Goal: Task Accomplishment & Management: Manage account settings

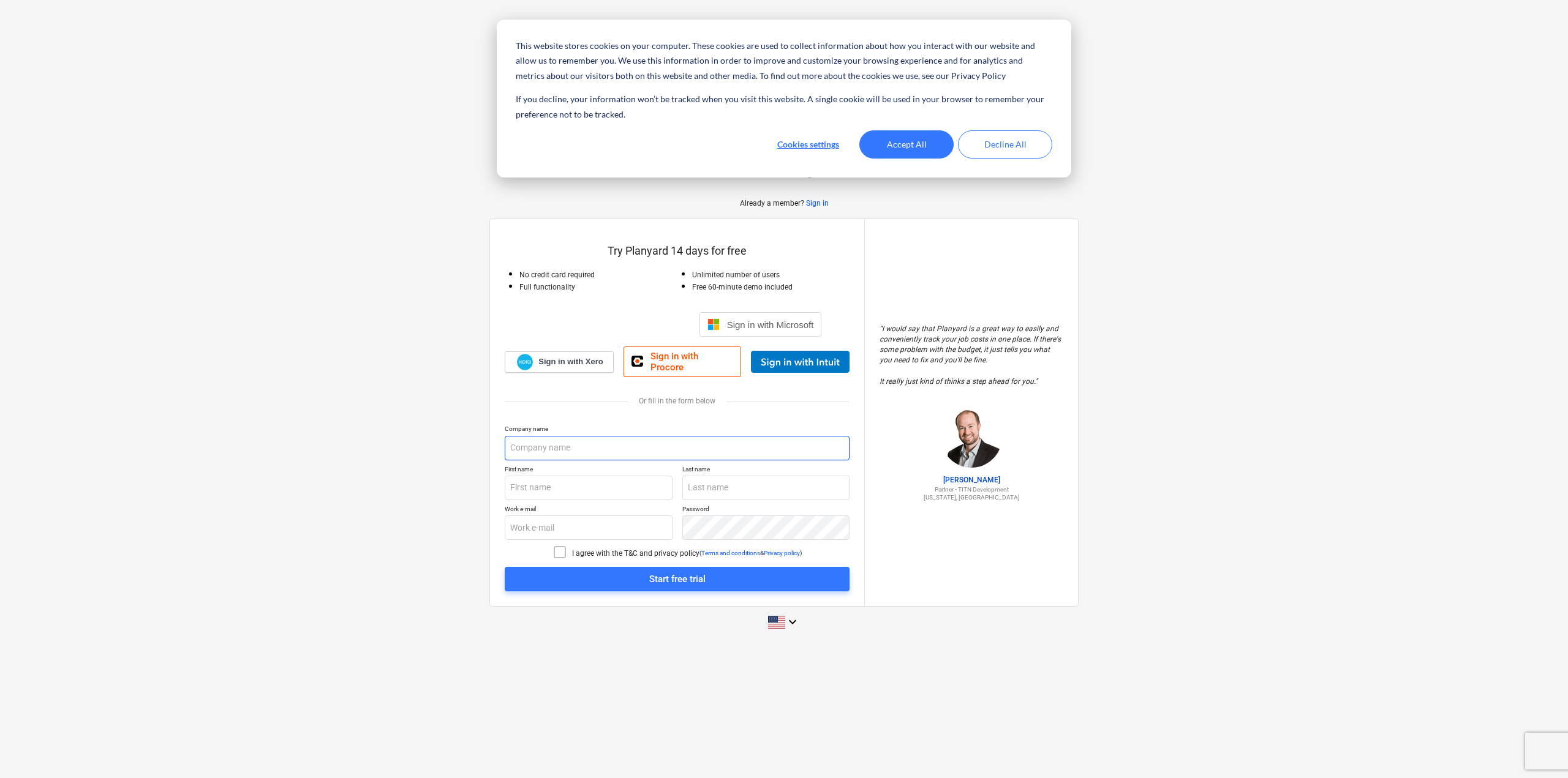
click at [594, 440] on input "text" at bounding box center [676, 448] width 345 height 24
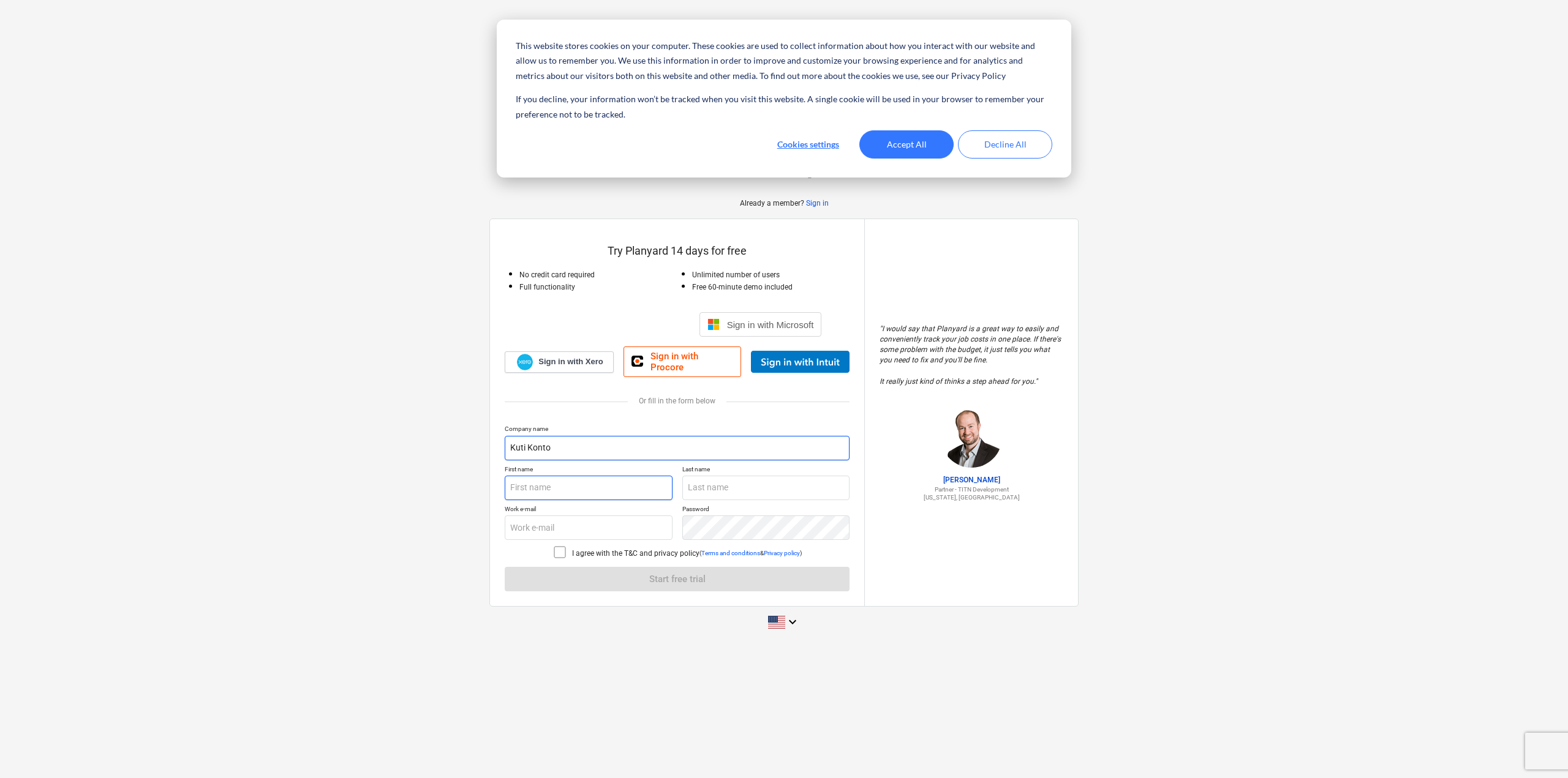
type input "Kuti Konto"
click at [646, 480] on input "text" at bounding box center [588, 487] width 168 height 24
type input "Kristjan"
type input "Kuuse"
type input "[EMAIL_ADDRESS][DOMAIN_NAME]"
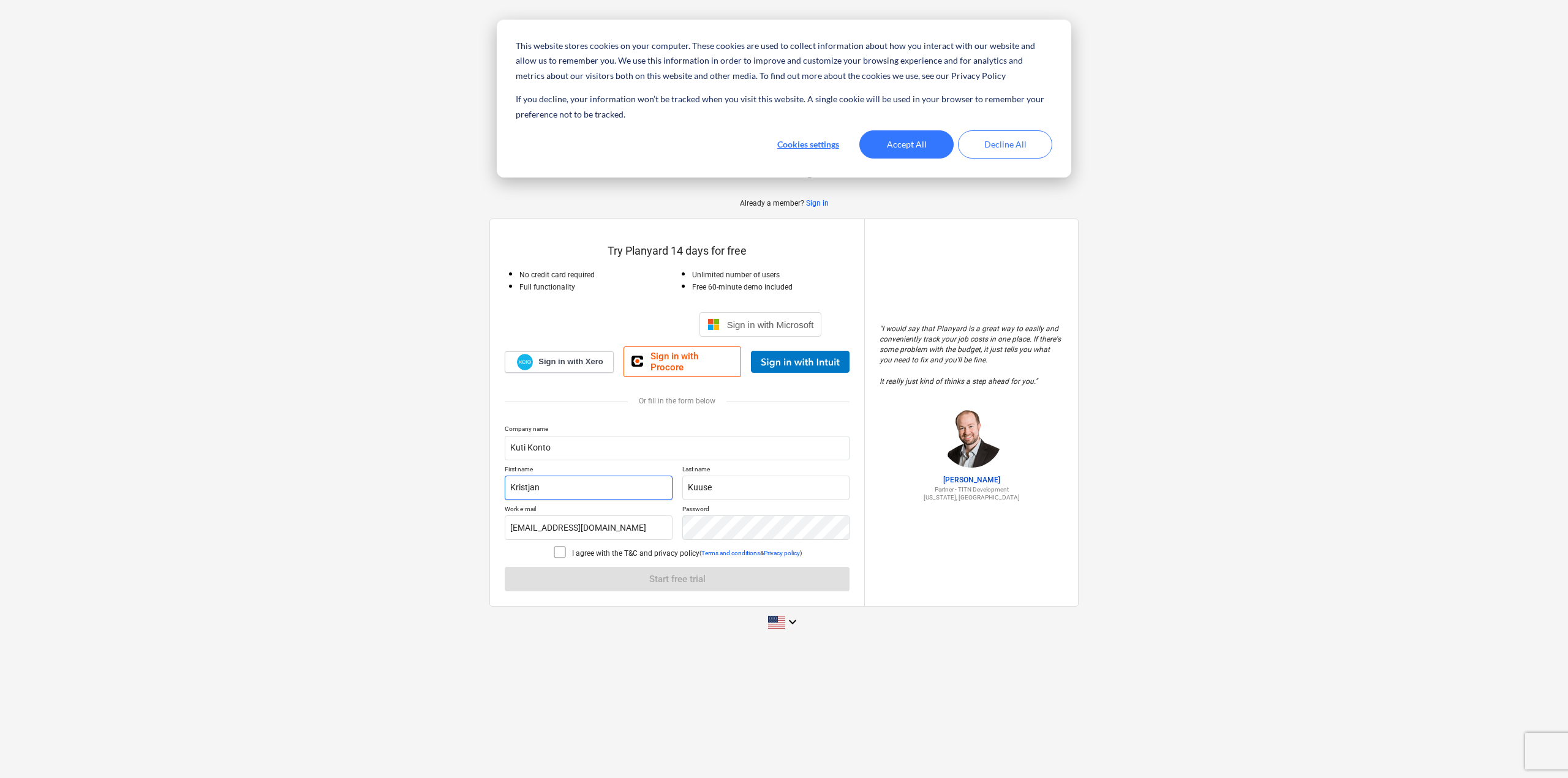
type input "Kristjan"
click at [543, 433] on div "Company name [PERSON_NAME] First name [PERSON_NAME] Last name Kuuse Work e-mail…" at bounding box center [676, 508] width 345 height 167
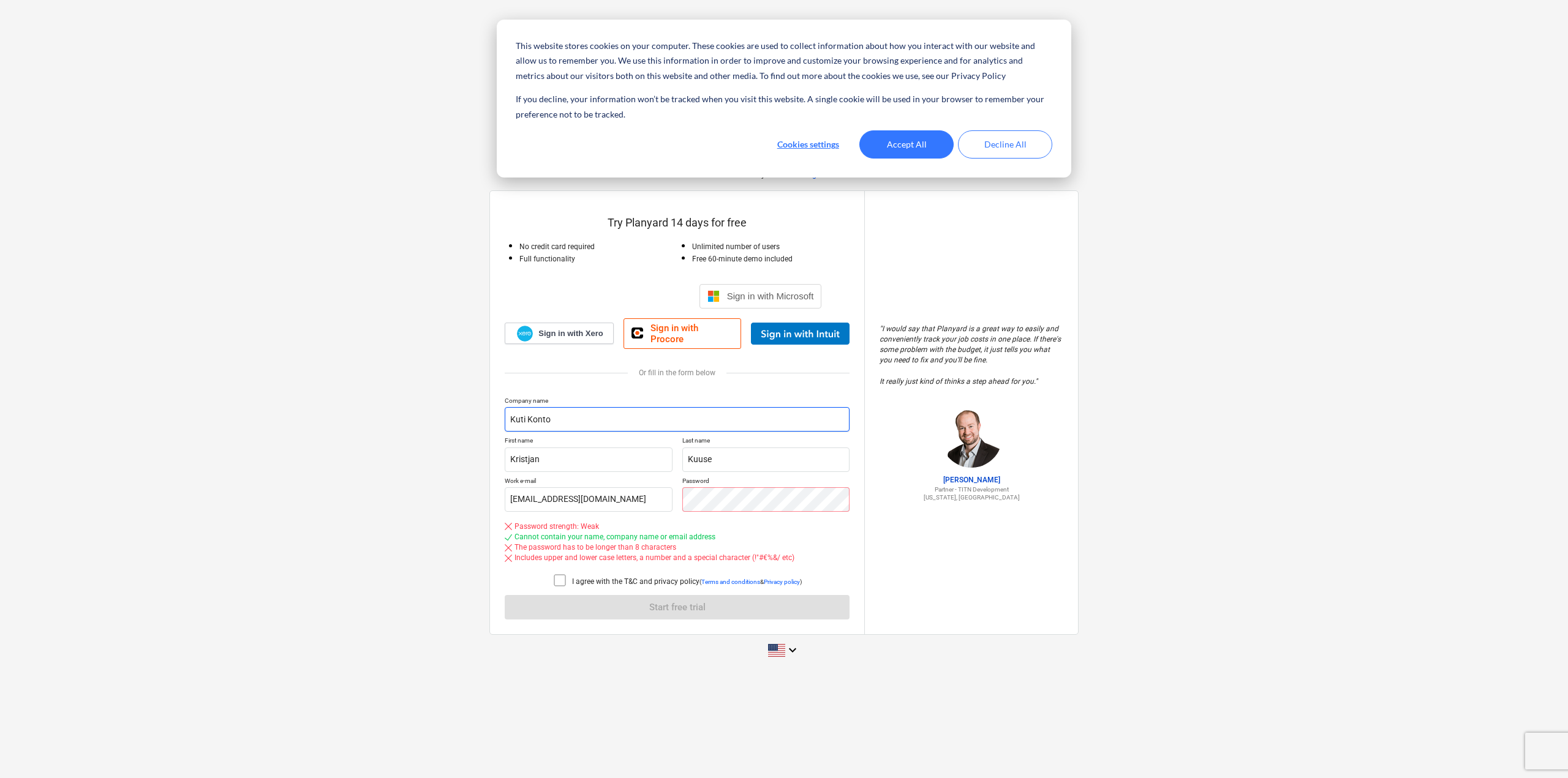
drag, startPoint x: 548, startPoint y: 411, endPoint x: 536, endPoint y: 411, distance: 12.0
click at [536, 411] on input "Kuti Konto" at bounding box center [676, 419] width 345 height 24
click at [566, 416] on input "Kuti Konto" at bounding box center [676, 419] width 345 height 24
click at [567, 408] on input "Kuti Konto" at bounding box center [676, 419] width 345 height 24
click at [562, 410] on input "[PERSON_NAME]" at bounding box center [676, 419] width 345 height 24
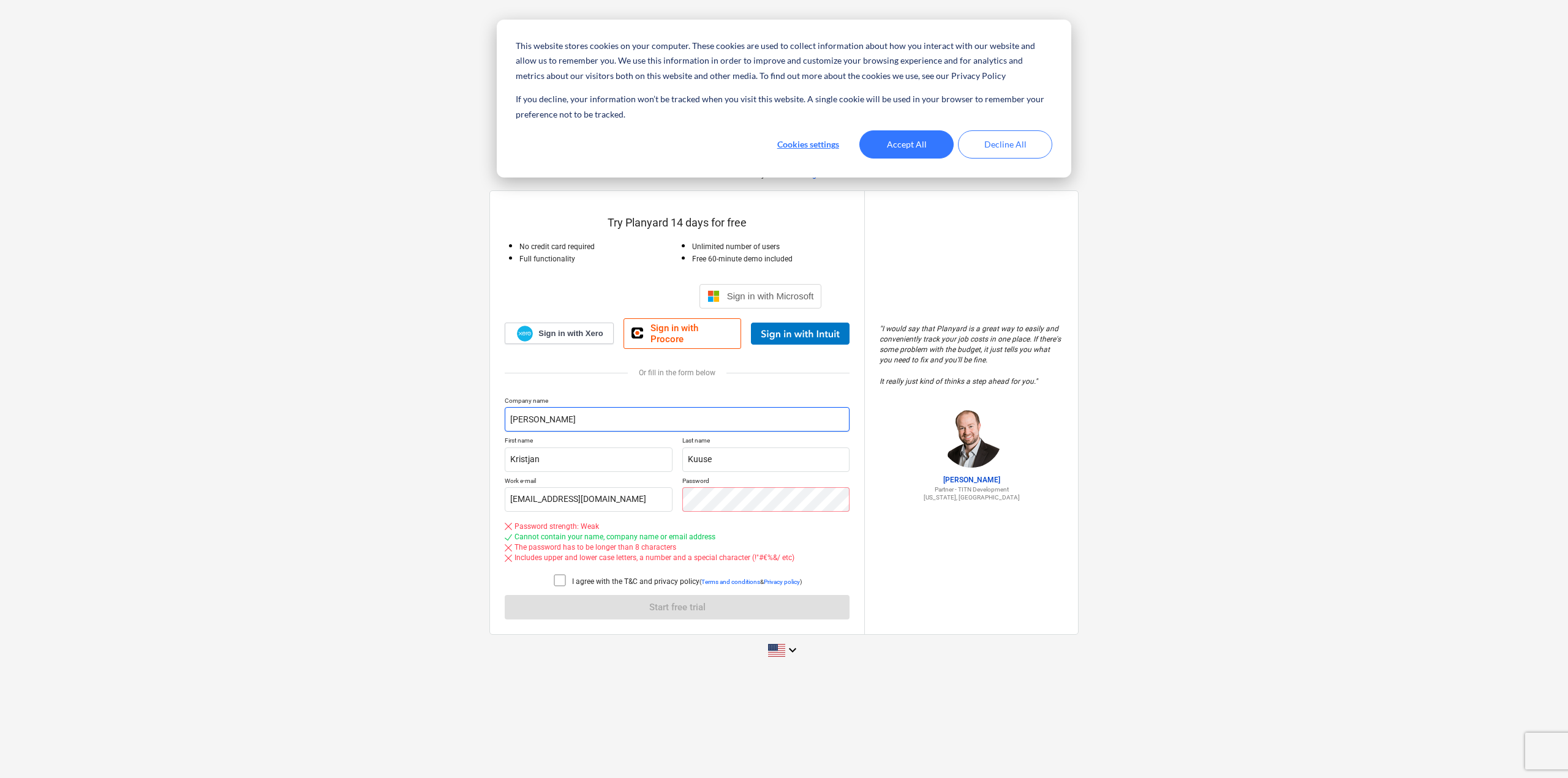
drag, startPoint x: 548, startPoint y: 411, endPoint x: 488, endPoint y: 404, distance: 60.4
click at [489, 404] on div "Already a member? Sign in Try Planyard 14 days for free No credit card required…" at bounding box center [784, 389] width 1568 height 573
type input "Casa Viento - Jack"
click at [923, 141] on button "Accept All" at bounding box center [906, 144] width 95 height 28
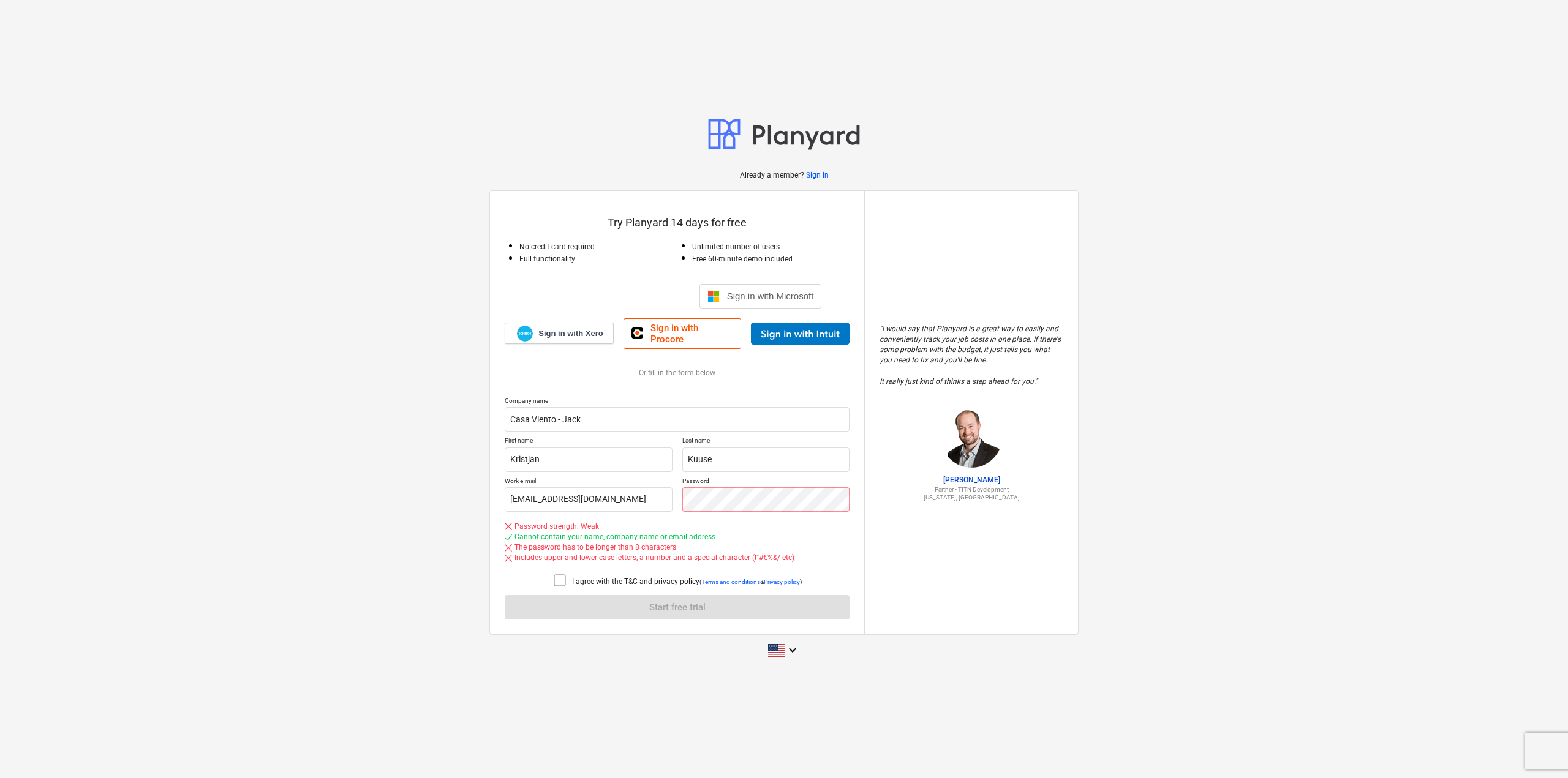
click at [557, 583] on icon at bounding box center [559, 580] width 14 height 14
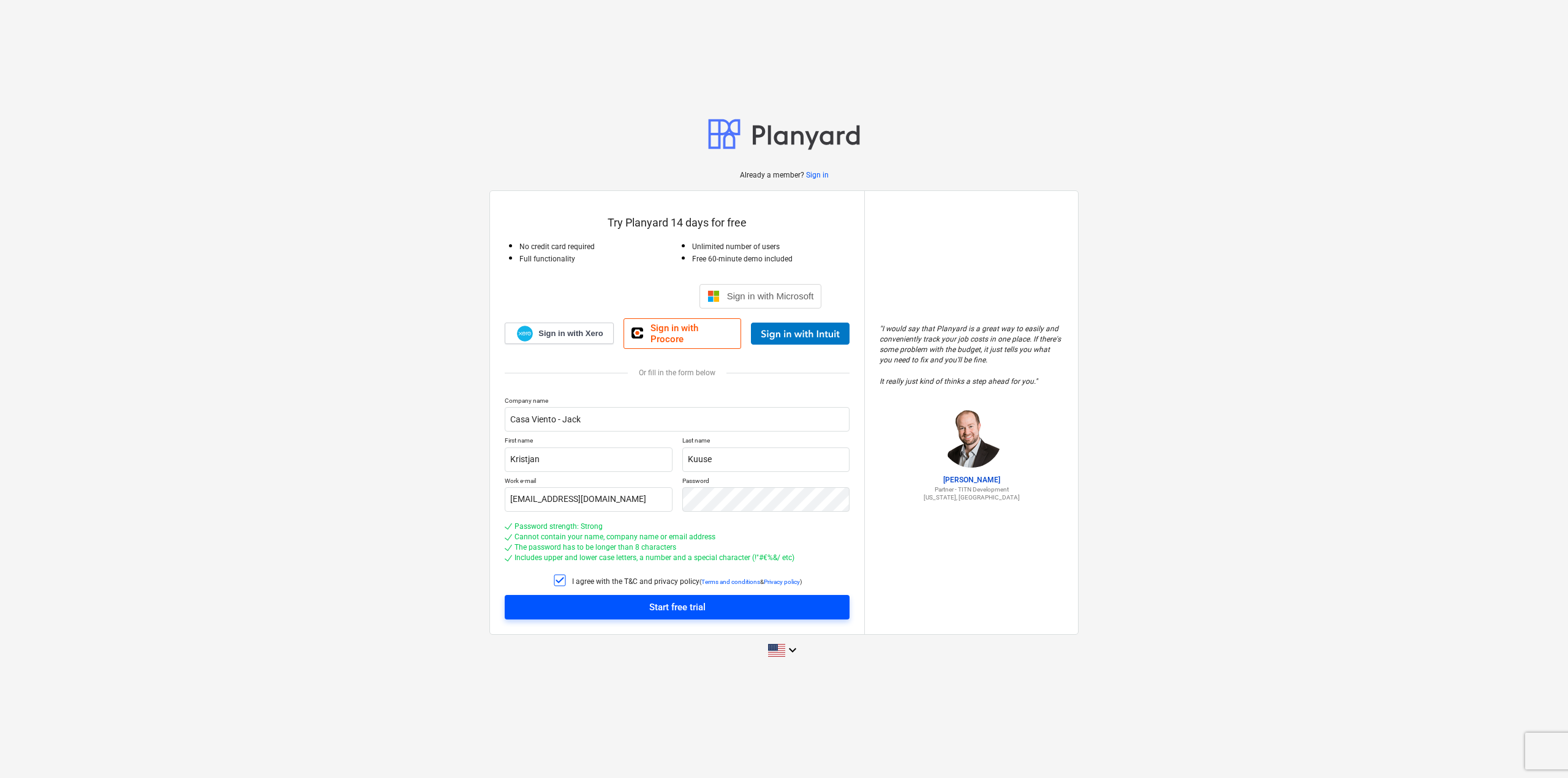
click at [667, 602] on div "Start free trial" at bounding box center [677, 608] width 57 height 16
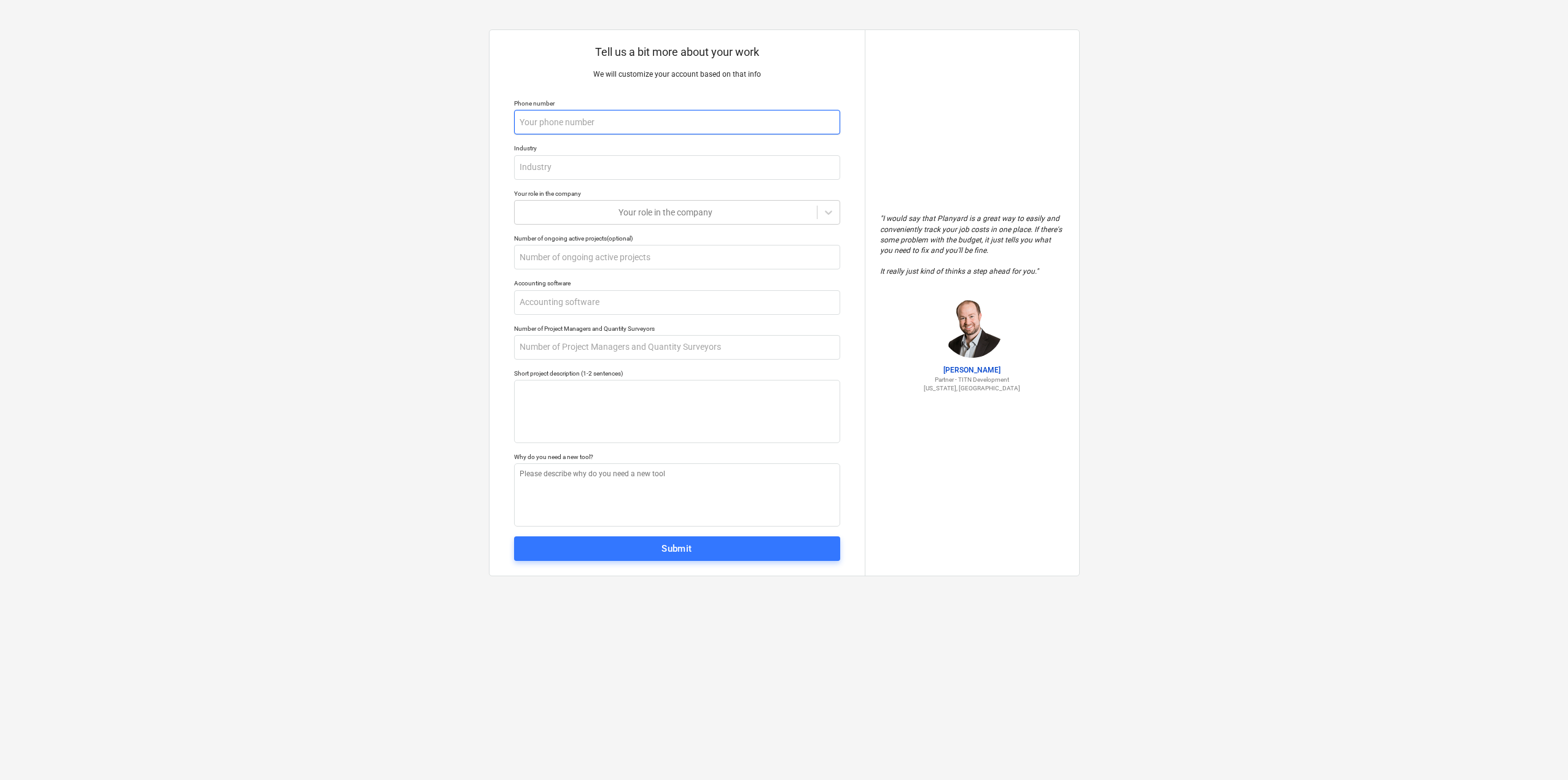
click at [699, 122] on input "text" at bounding box center [677, 122] width 326 height 24
type textarea "x"
type input "1"
type textarea "x"
type input "11"
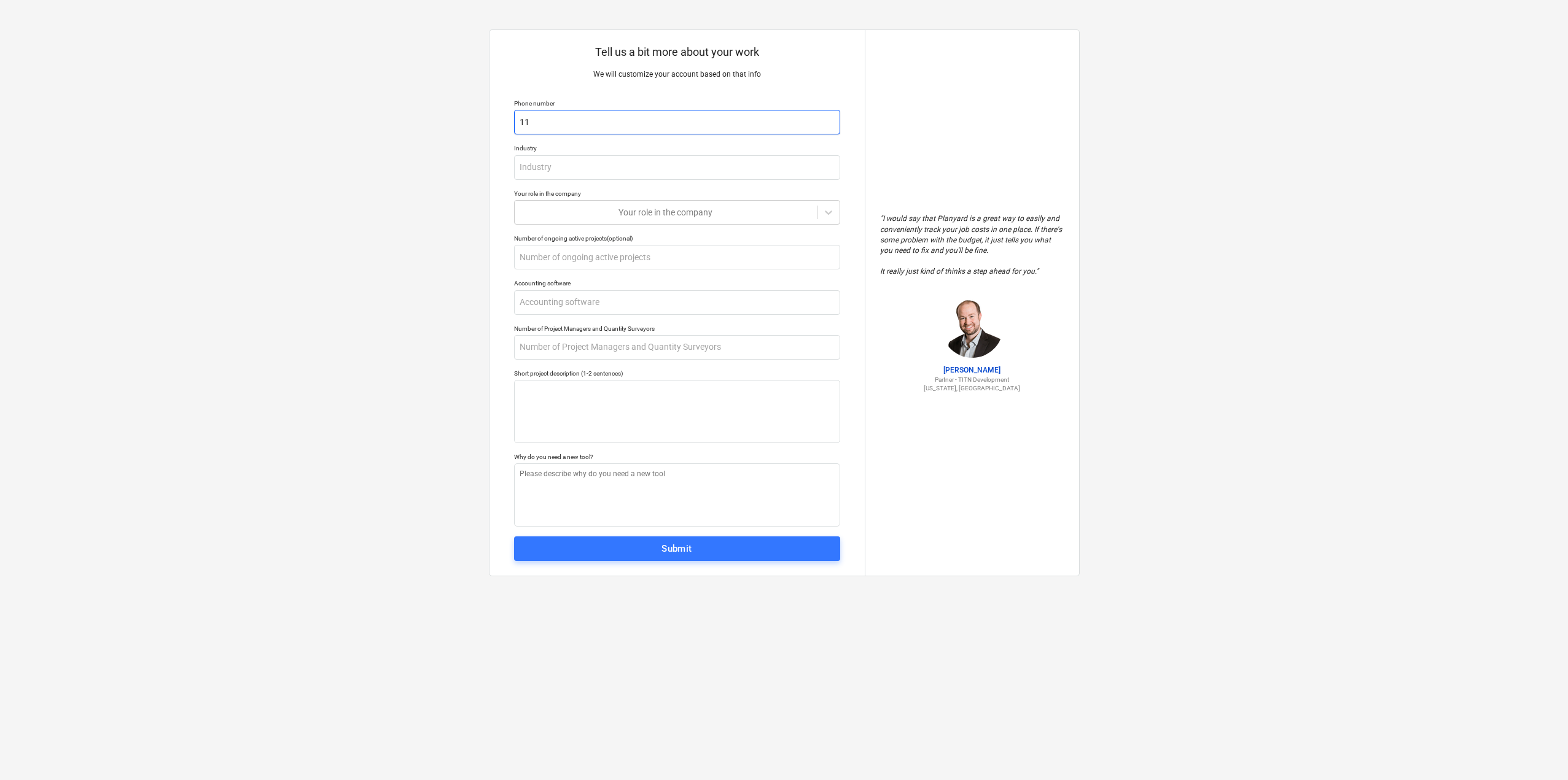
type textarea "x"
type input "112"
click at [577, 160] on input "text" at bounding box center [677, 167] width 326 height 24
type textarea "x"
type input "1"
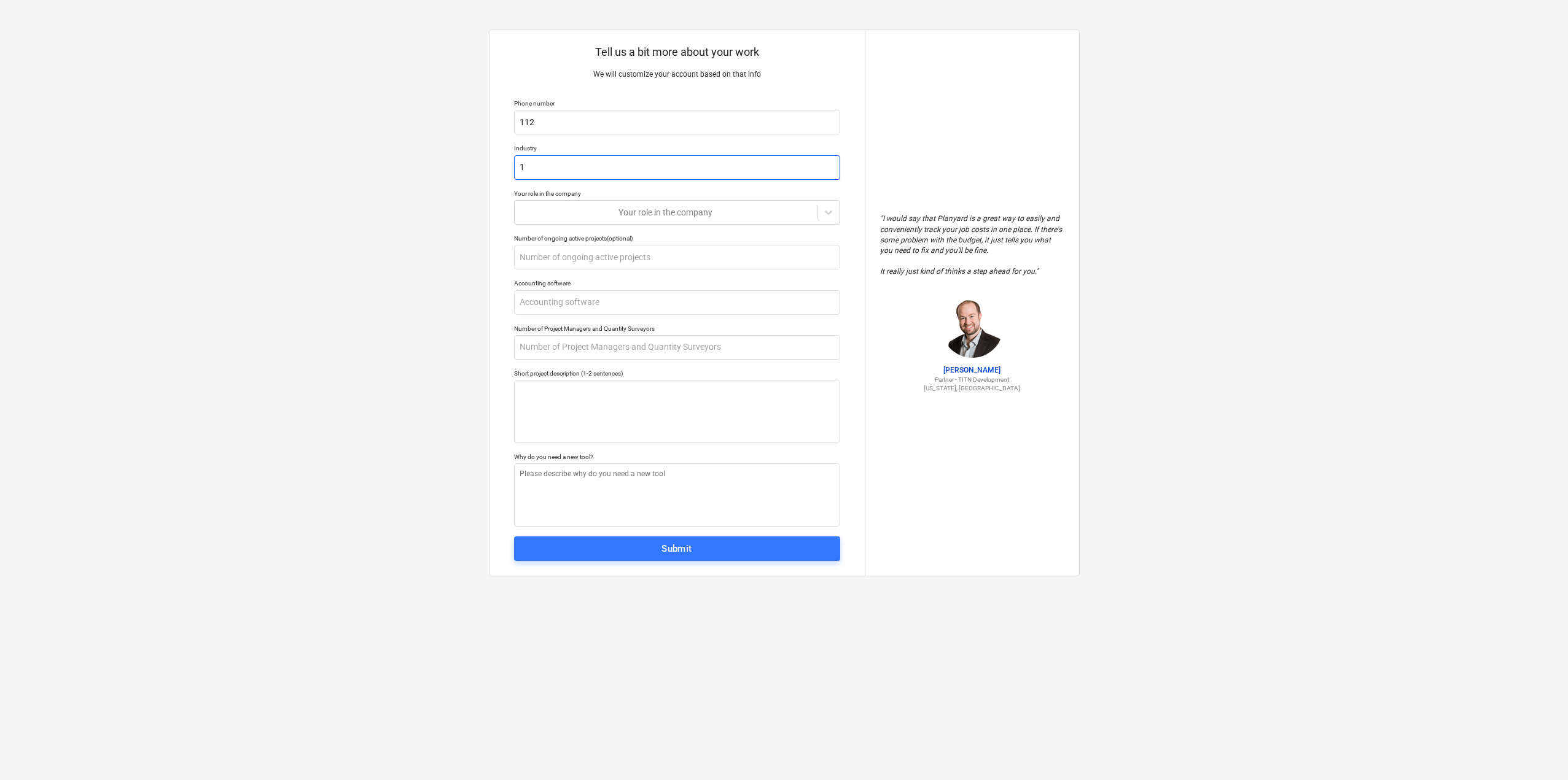
type textarea "x"
type input "11"
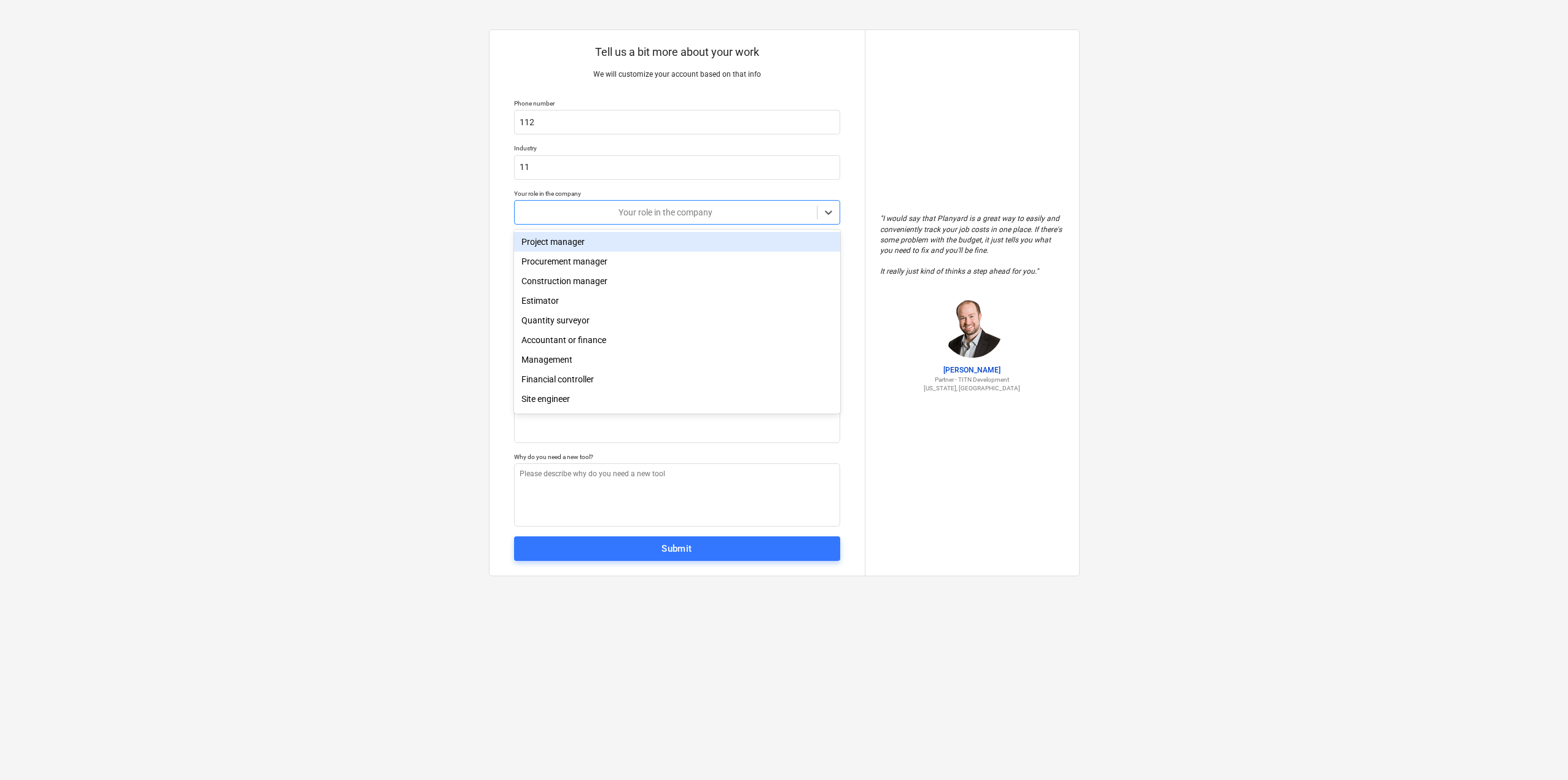
click at [605, 212] on div at bounding box center [666, 212] width 290 height 13
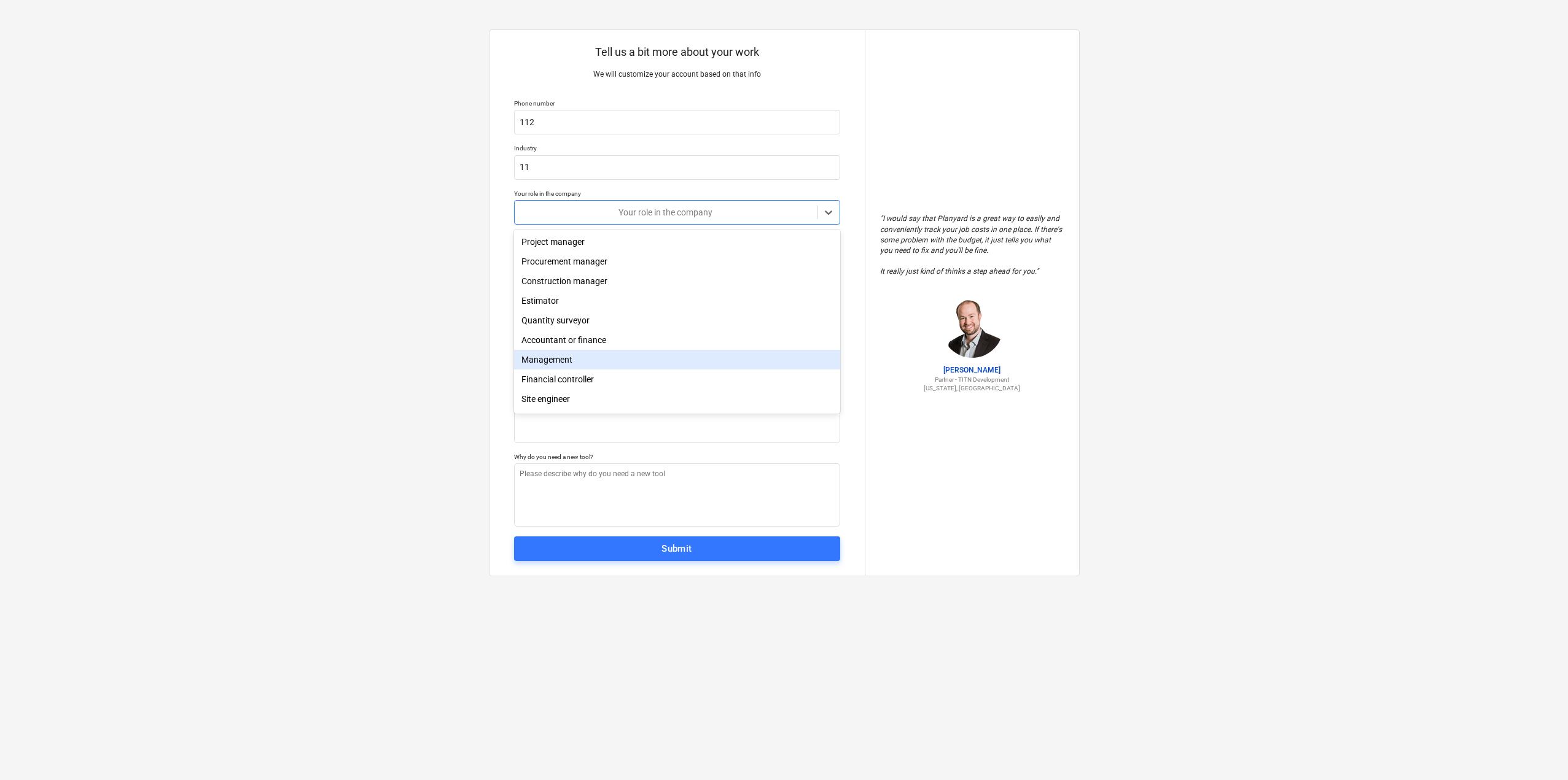
click at [629, 364] on div "Management" at bounding box center [677, 360] width 326 height 20
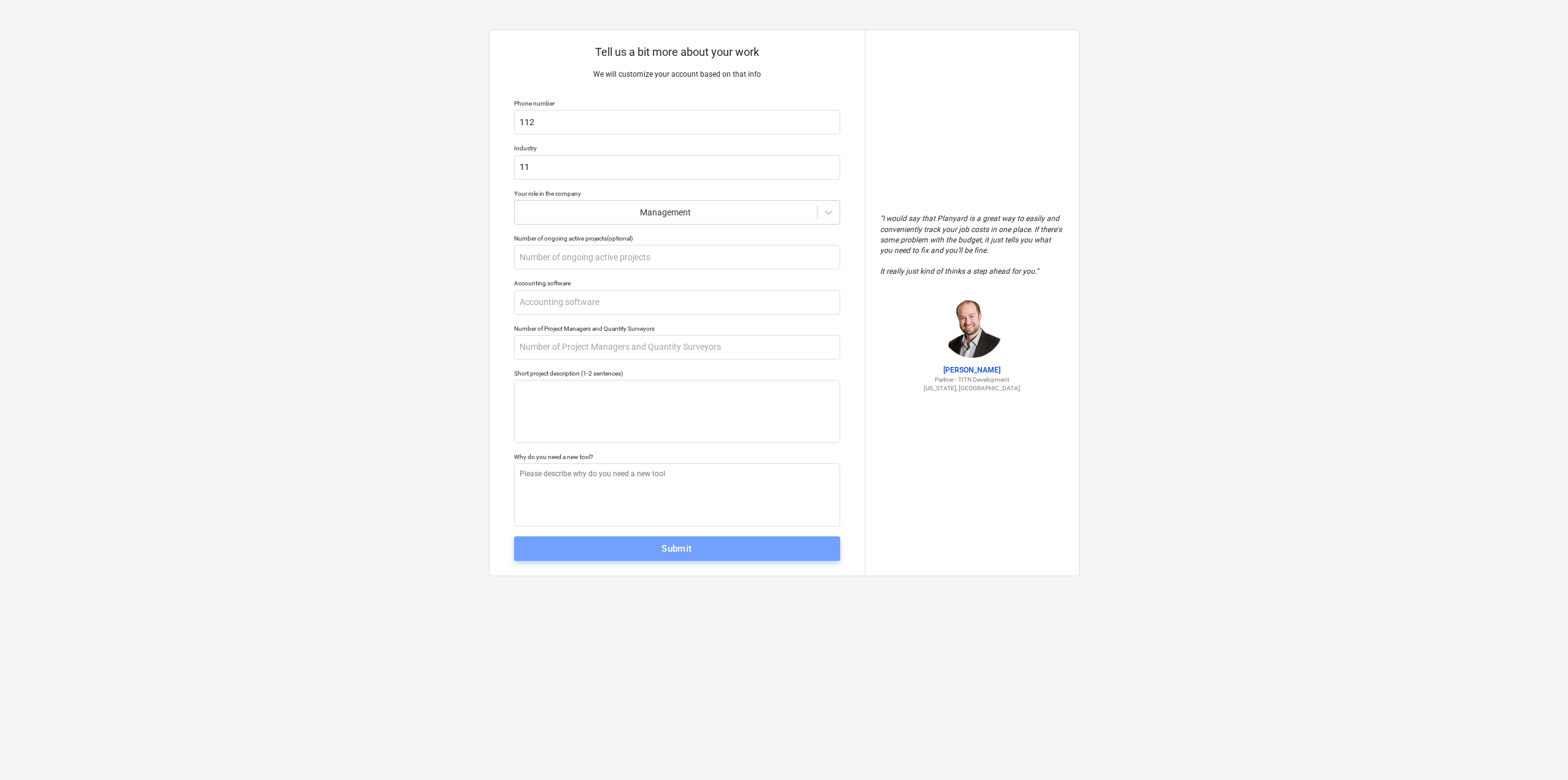
click at [670, 551] on div "Submit" at bounding box center [677, 549] width 31 height 16
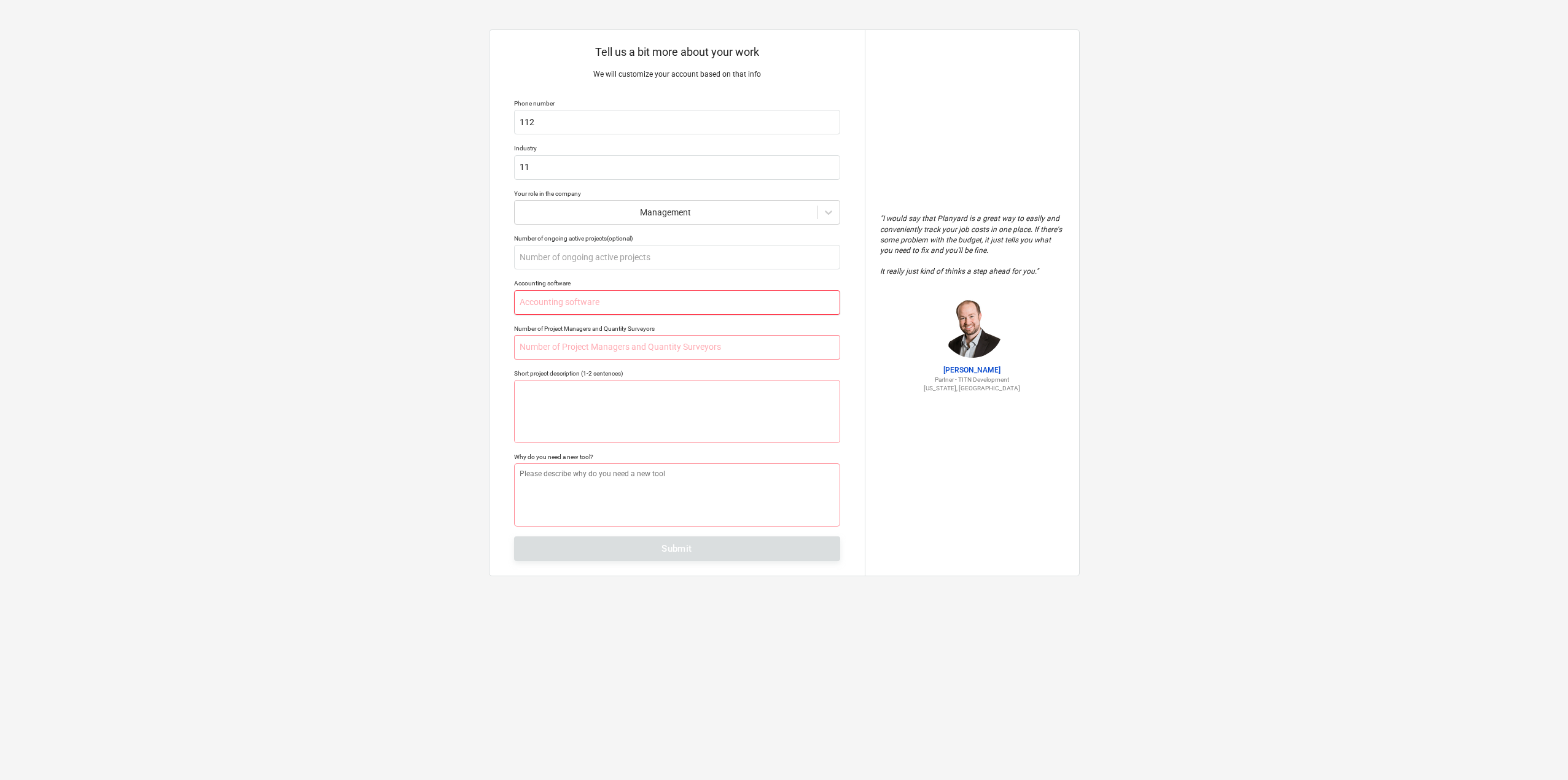
click at [672, 309] on input "text" at bounding box center [677, 302] width 326 height 24
type textarea "x"
type input "I"
type textarea "x"
type input "Is"
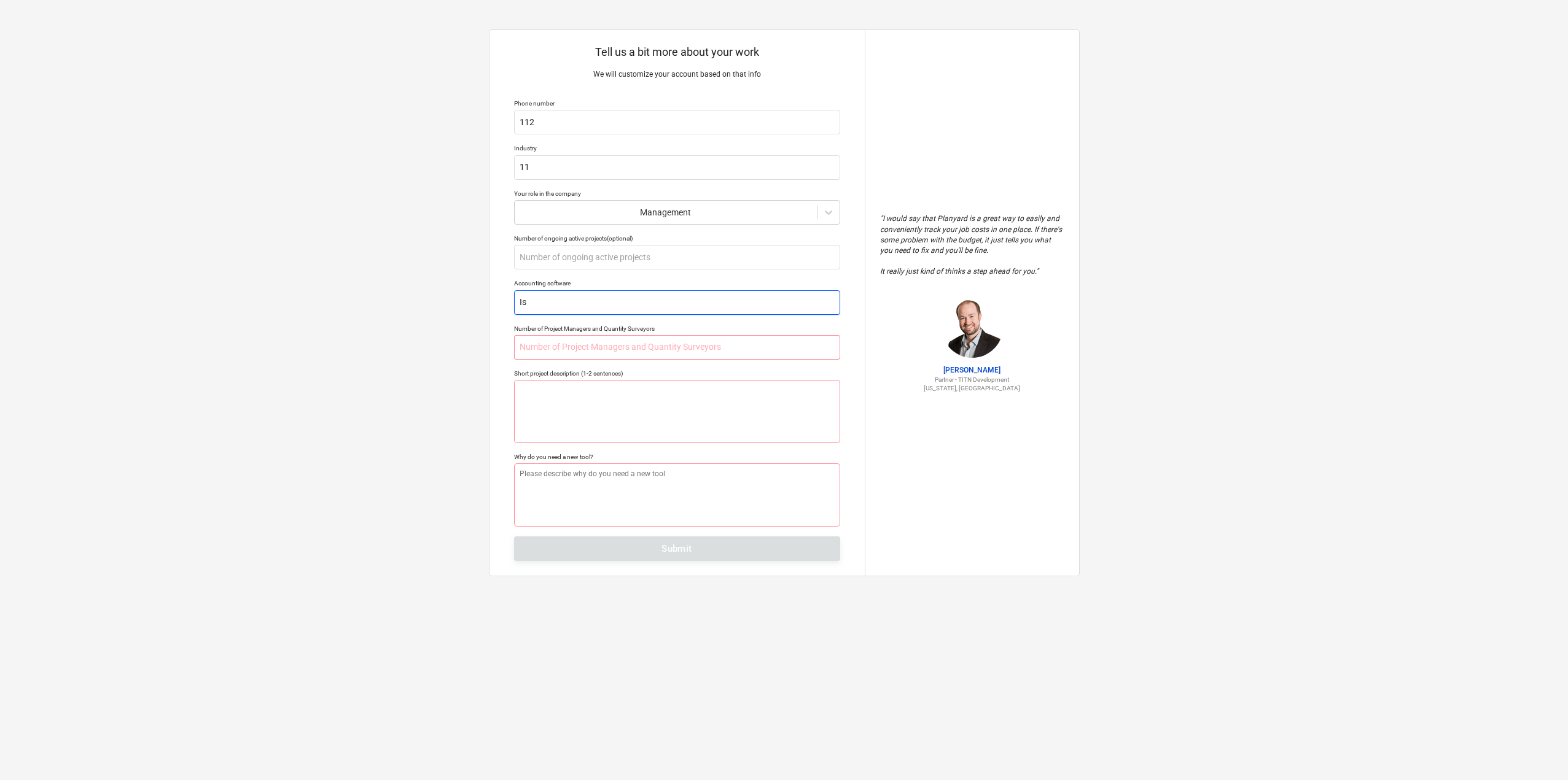
type textarea "x"
type input "Ise"
type textarea "x"
type input "Ise"
type textarea "x"
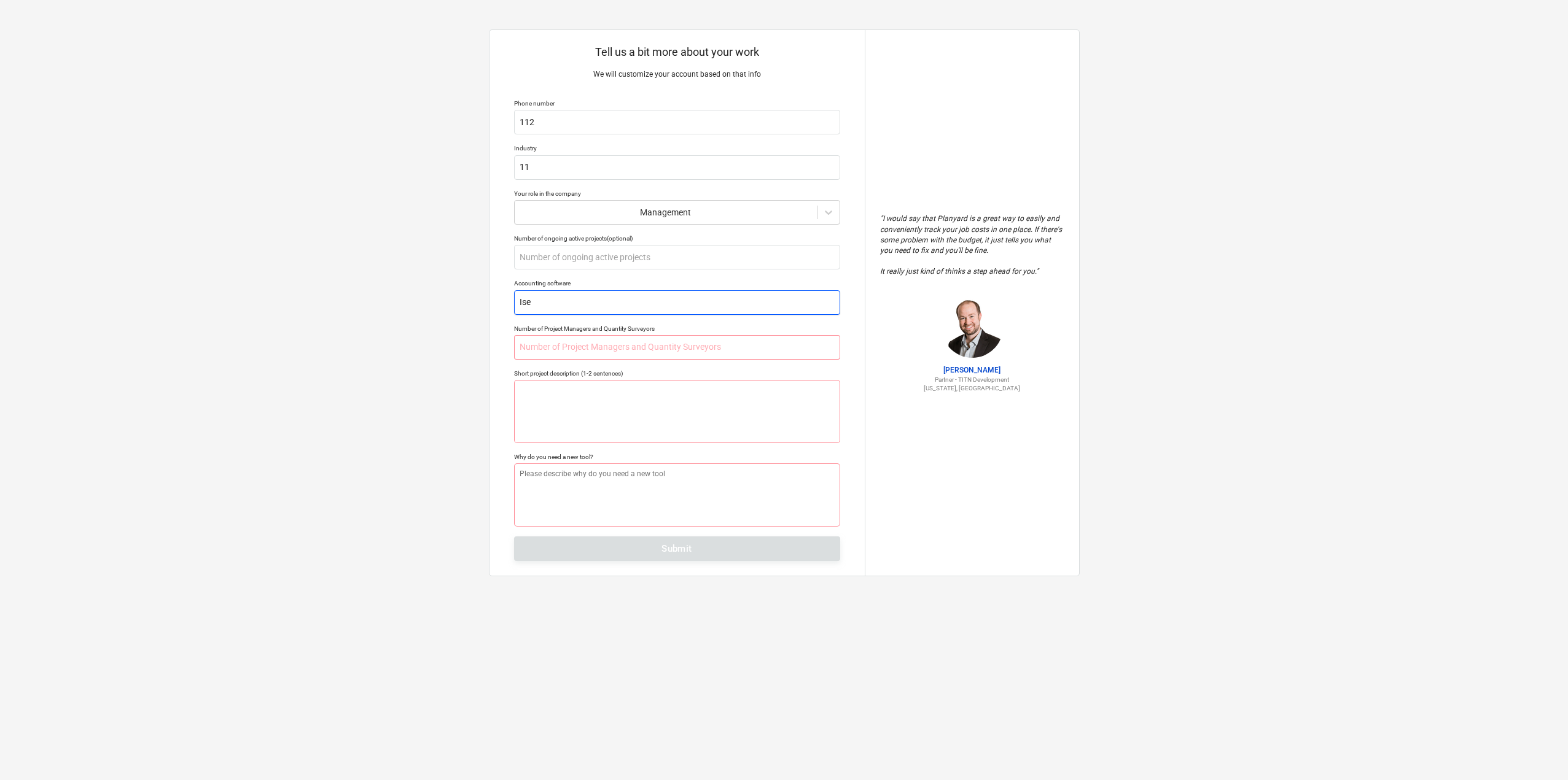
type input "Ise p"
type textarea "x"
type input "Ise pu"
type textarea "x"
type input "Ise pus"
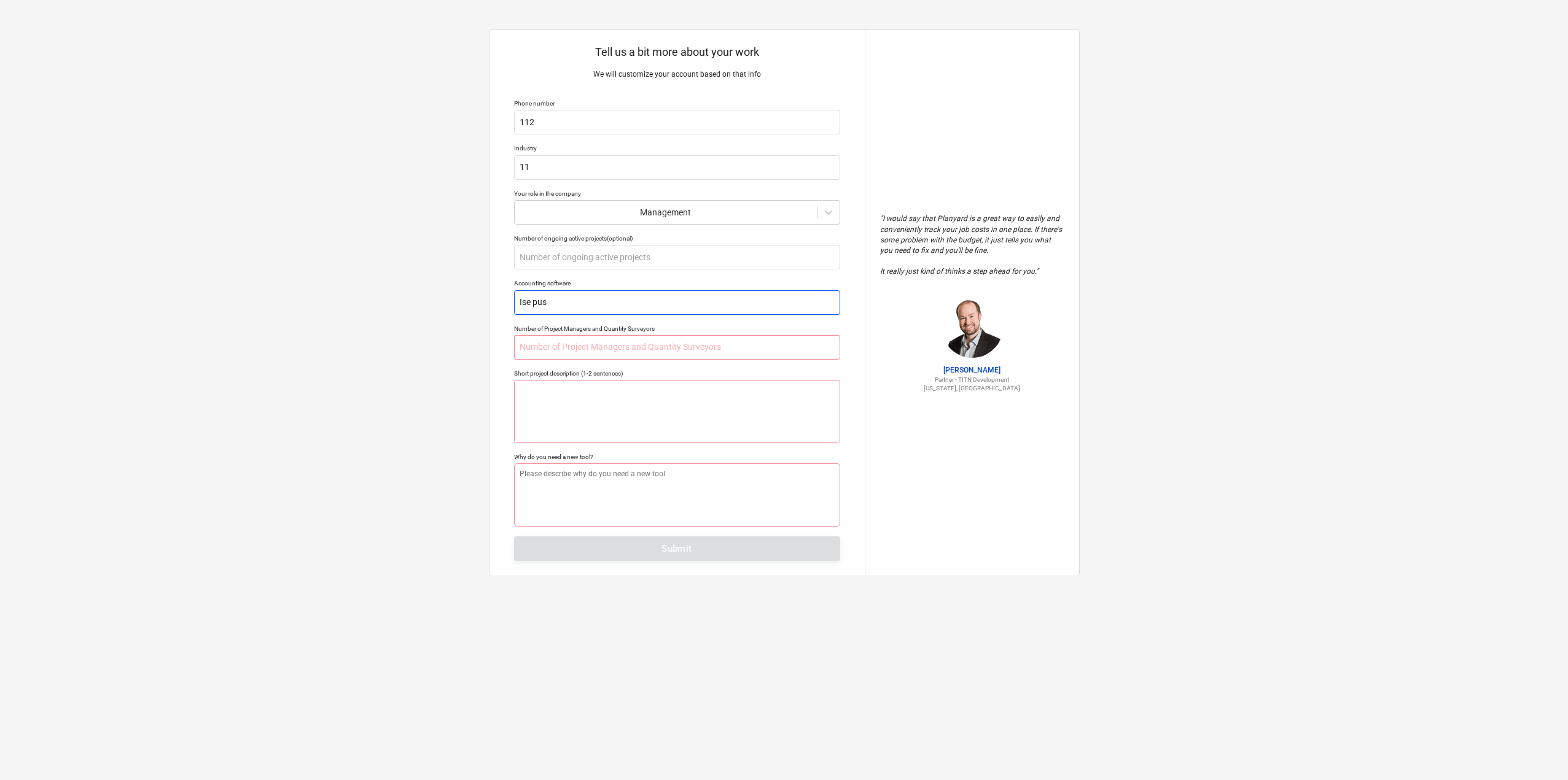
type textarea "x"
type input "Ise pusi"
type textarea "x"
type input "Ise pusin"
click at [544, 344] on input "text" at bounding box center [677, 347] width 326 height 24
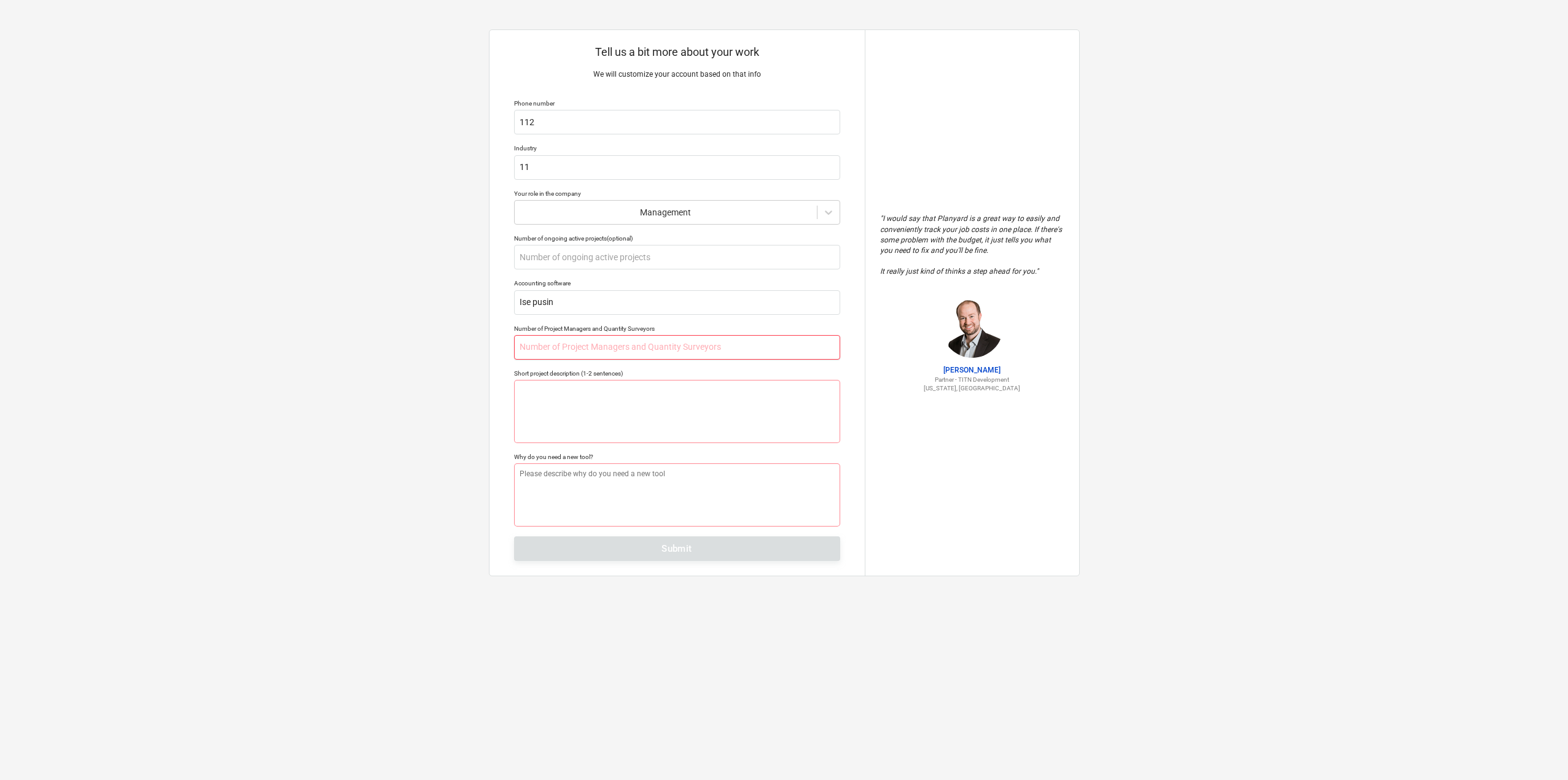
type textarea "x"
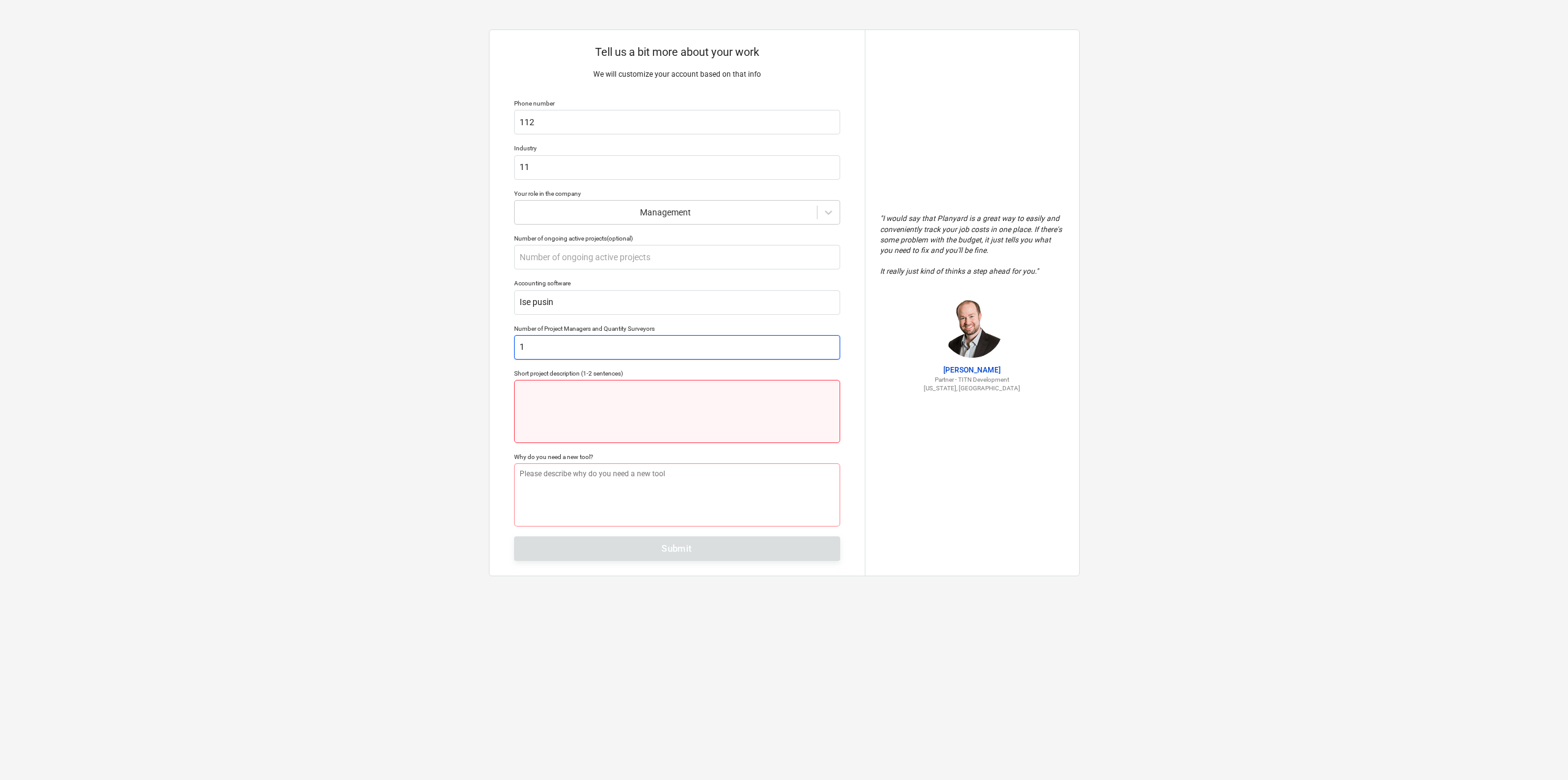
type input "1"
click at [543, 413] on textarea at bounding box center [677, 412] width 326 height 63
type textarea "x"
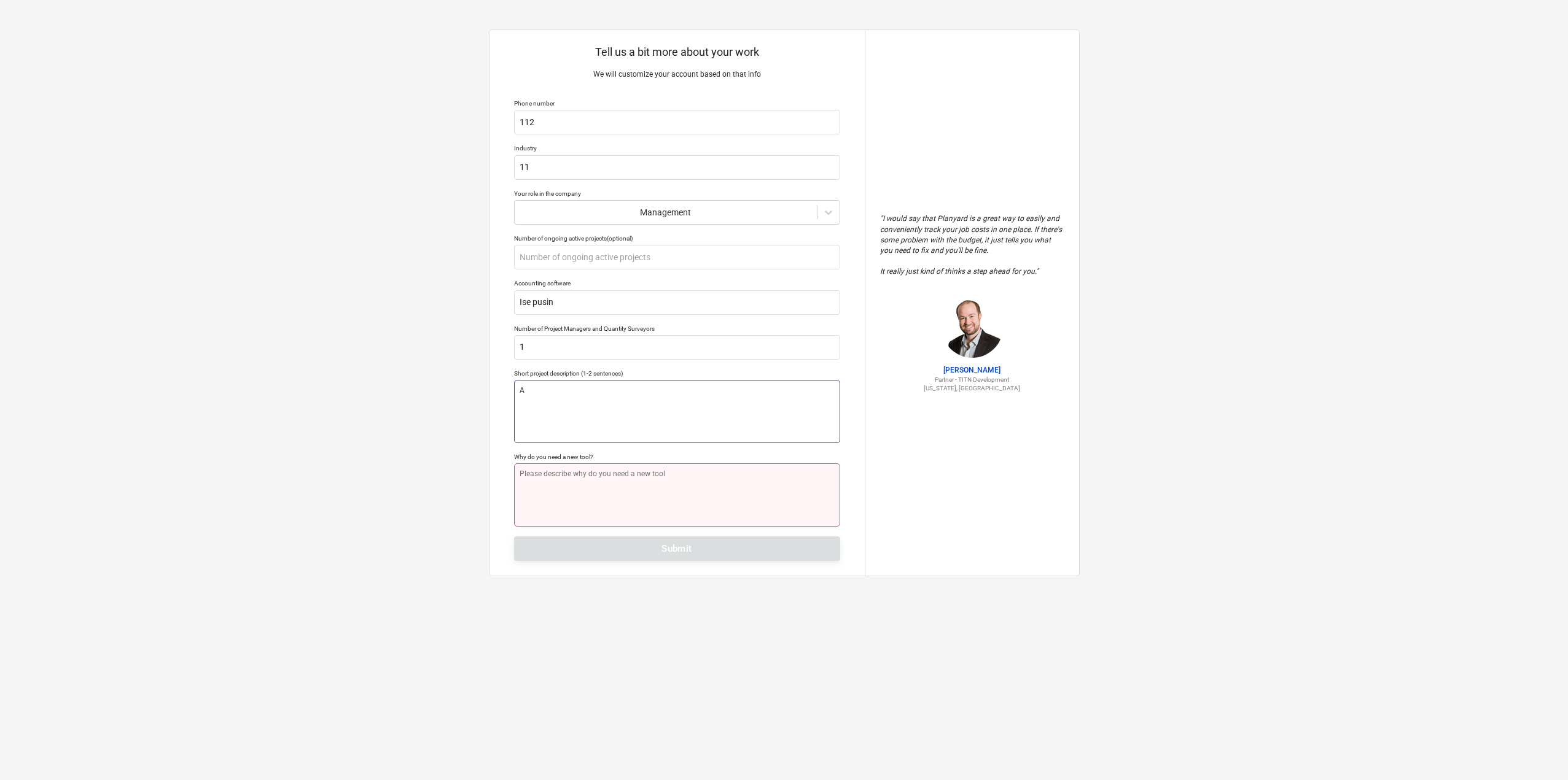
type textarea "A"
click at [583, 509] on textarea at bounding box center [677, 495] width 326 height 63
type textarea "x"
type textarea "C"
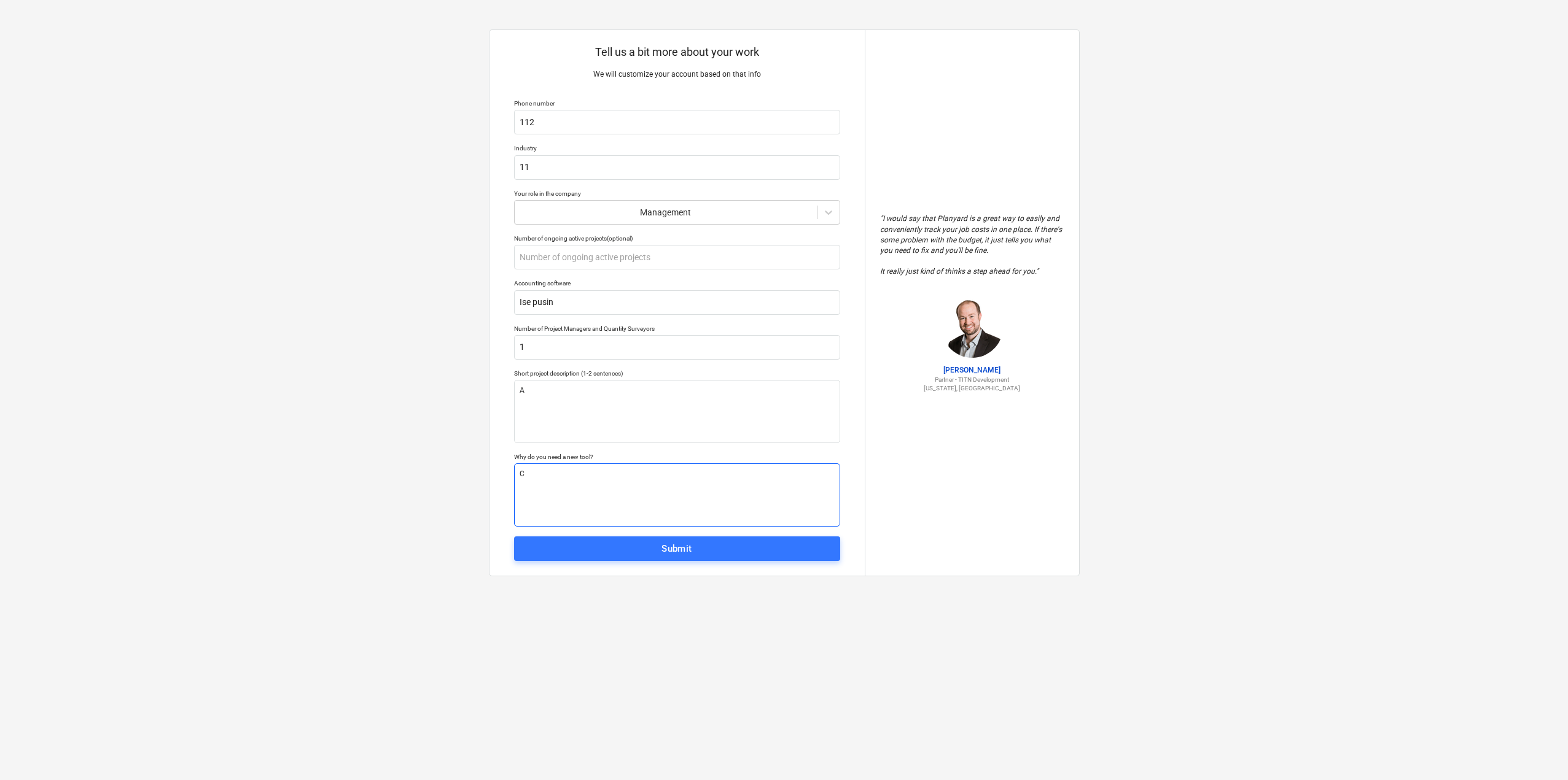
type textarea "x"
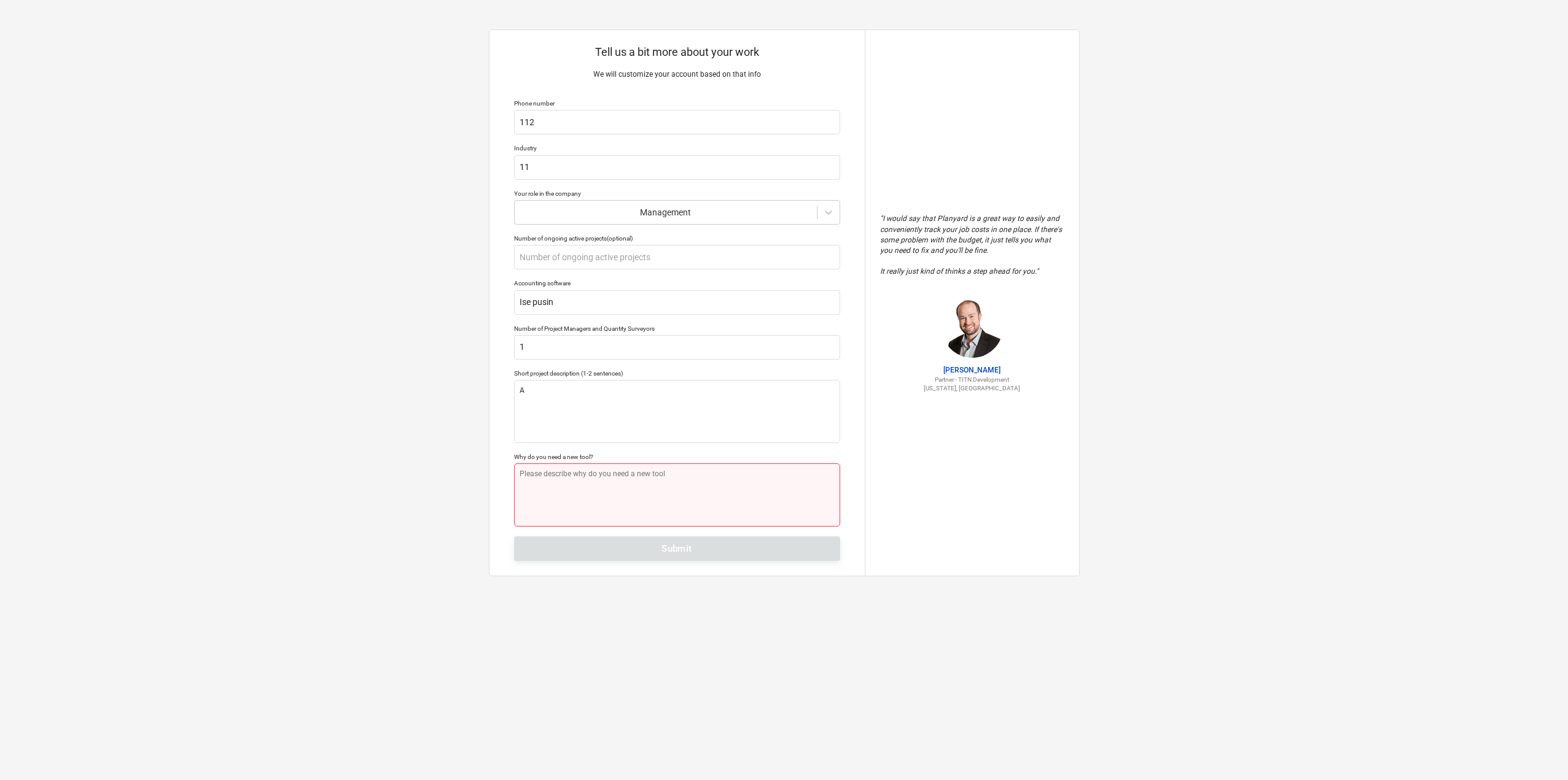
type textarea "x"
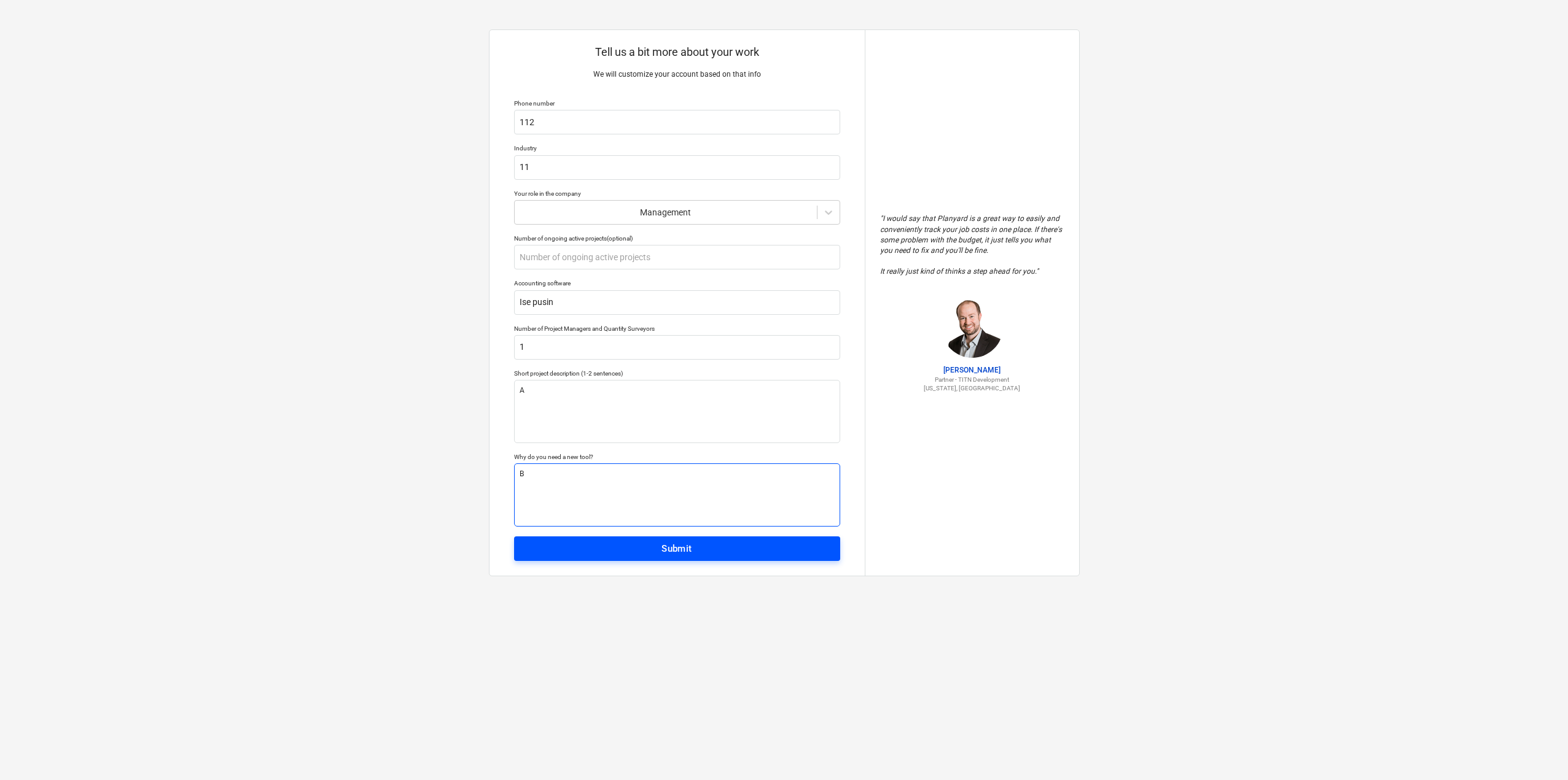
type textarea "B"
click at [727, 554] on span "Submit" at bounding box center [677, 549] width 299 height 16
type textarea "x"
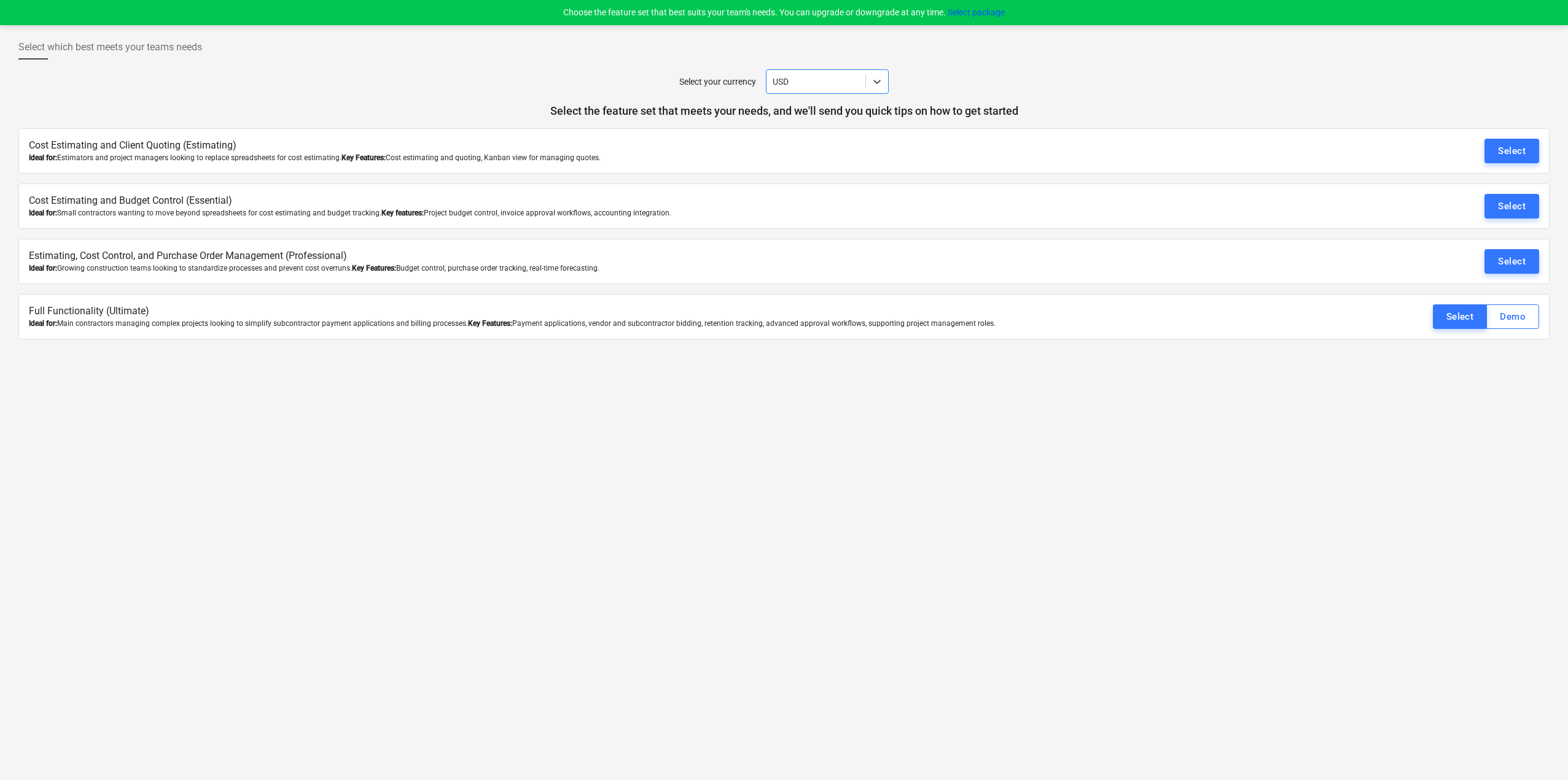
click at [882, 94] on div at bounding box center [783, 98] width 1531 height 10
click at [879, 87] on icon at bounding box center [877, 82] width 13 height 13
click at [817, 172] on div "EUR" at bounding box center [827, 170] width 123 height 20
click at [1517, 265] on div "Select" at bounding box center [1511, 262] width 28 height 16
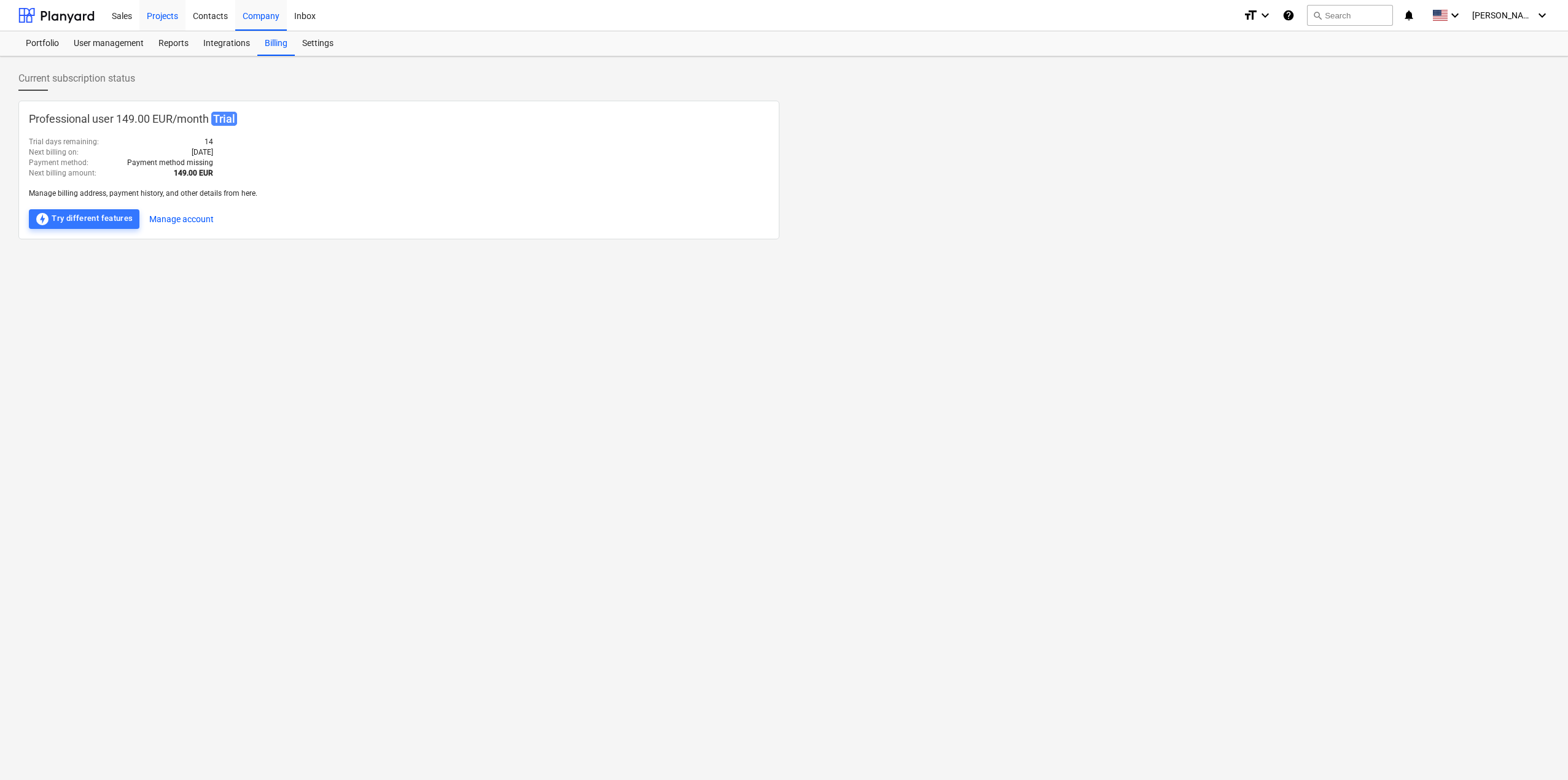
click at [162, 20] on div "Projects" at bounding box center [162, 14] width 46 height 32
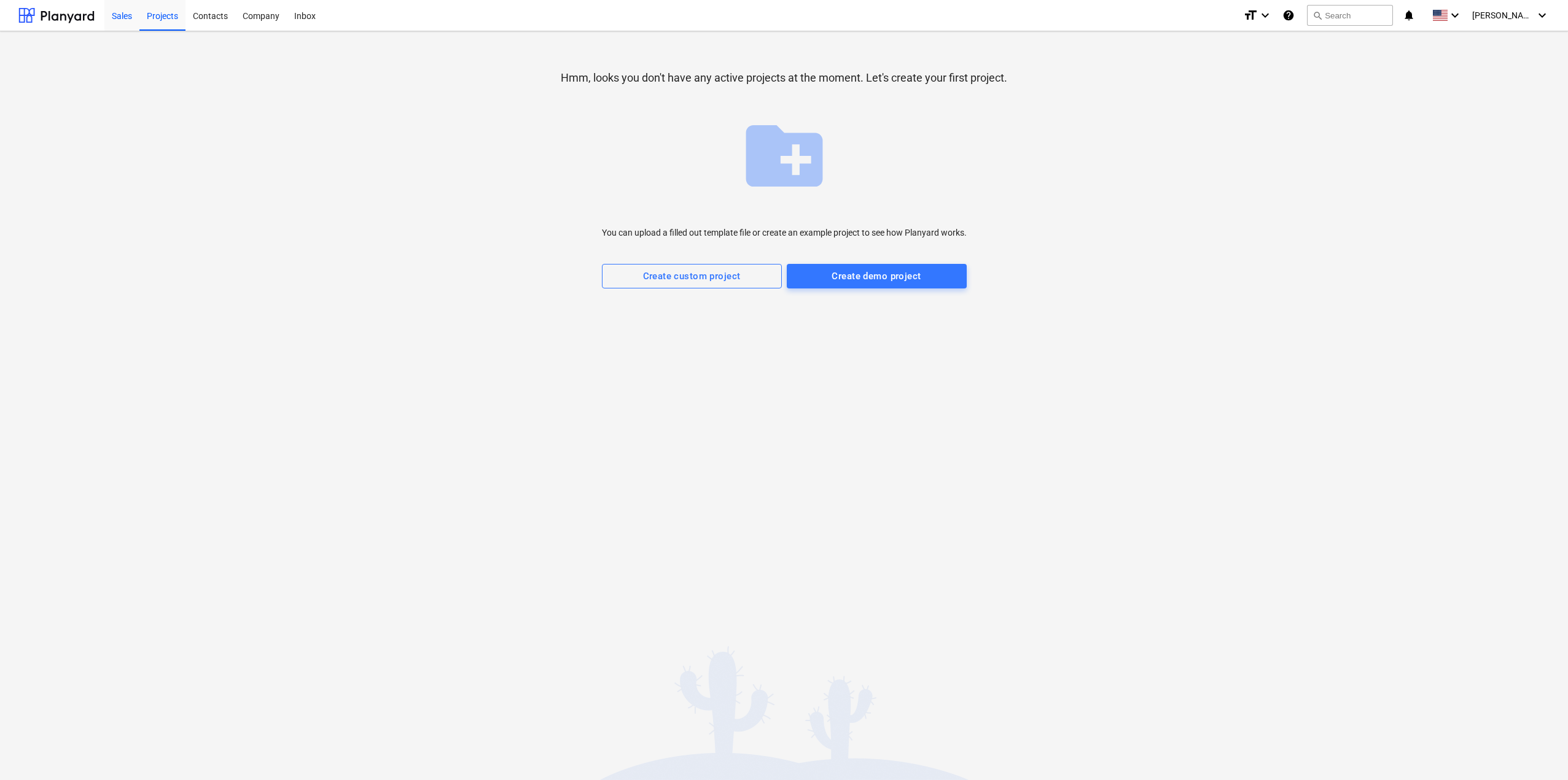
click at [119, 11] on div "Sales" at bounding box center [122, 14] width 35 height 32
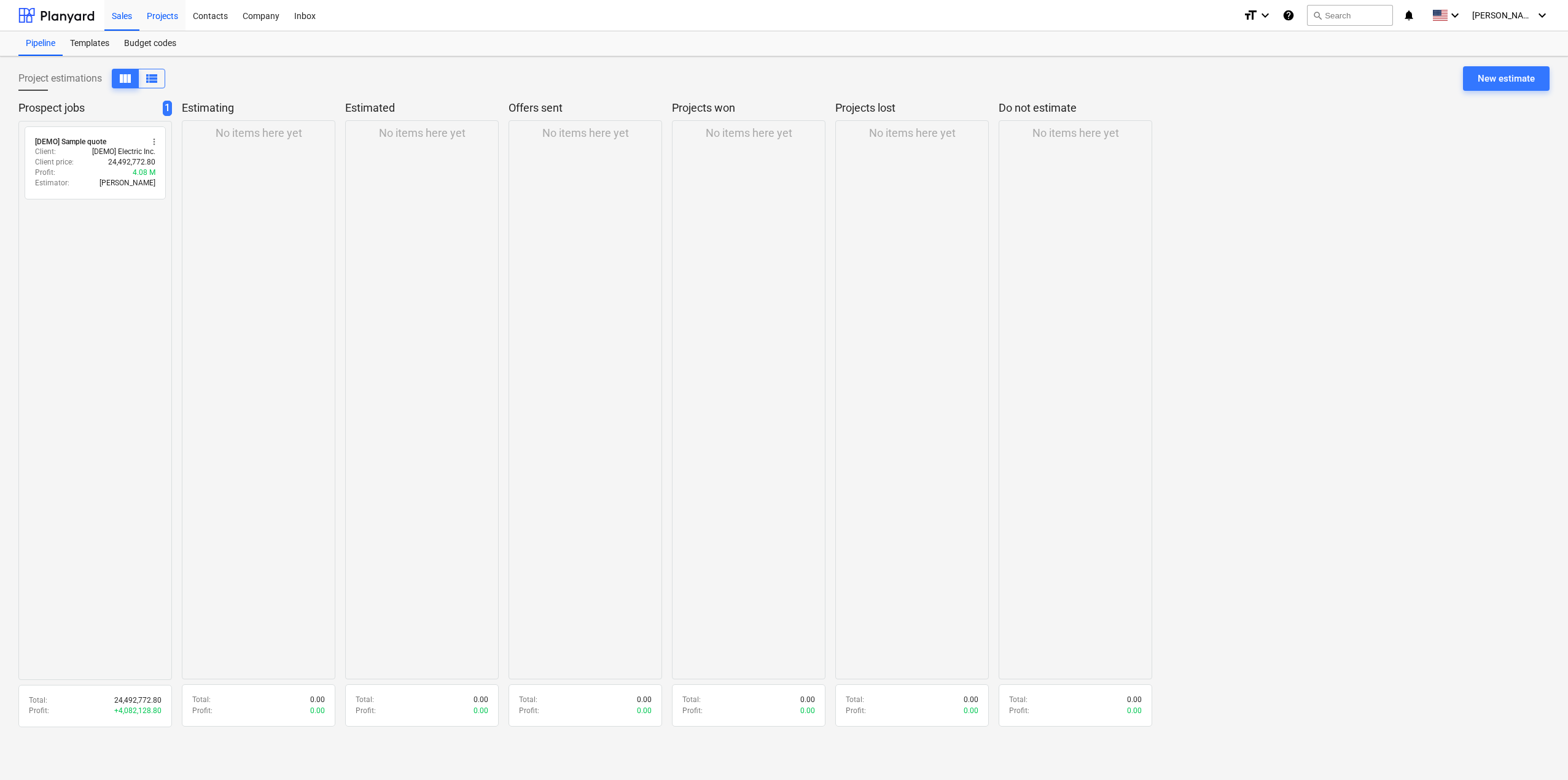
click at [168, 26] on div "Projects" at bounding box center [162, 14] width 46 height 32
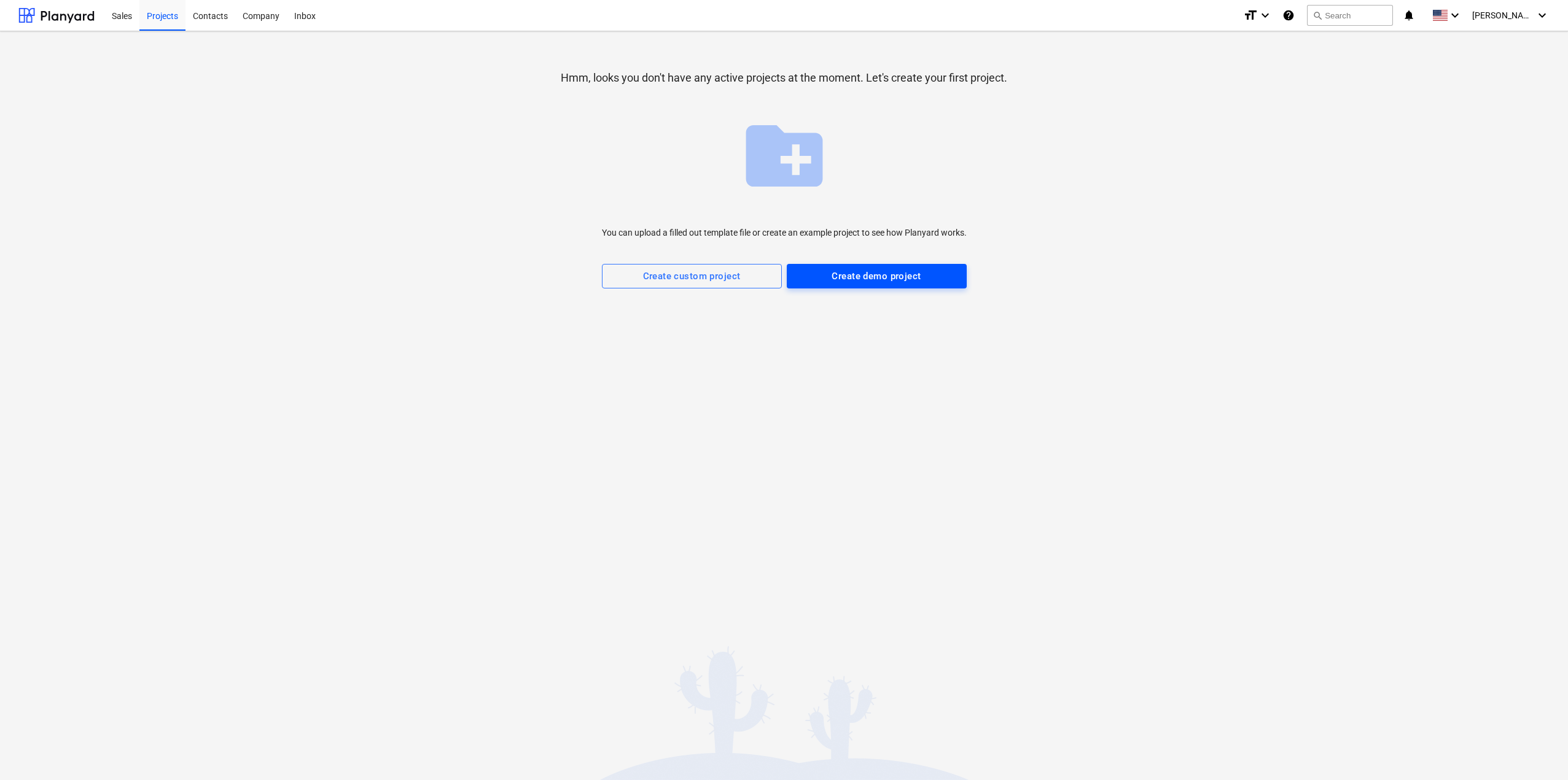
click at [866, 282] on div "Create demo project" at bounding box center [876, 276] width 89 height 16
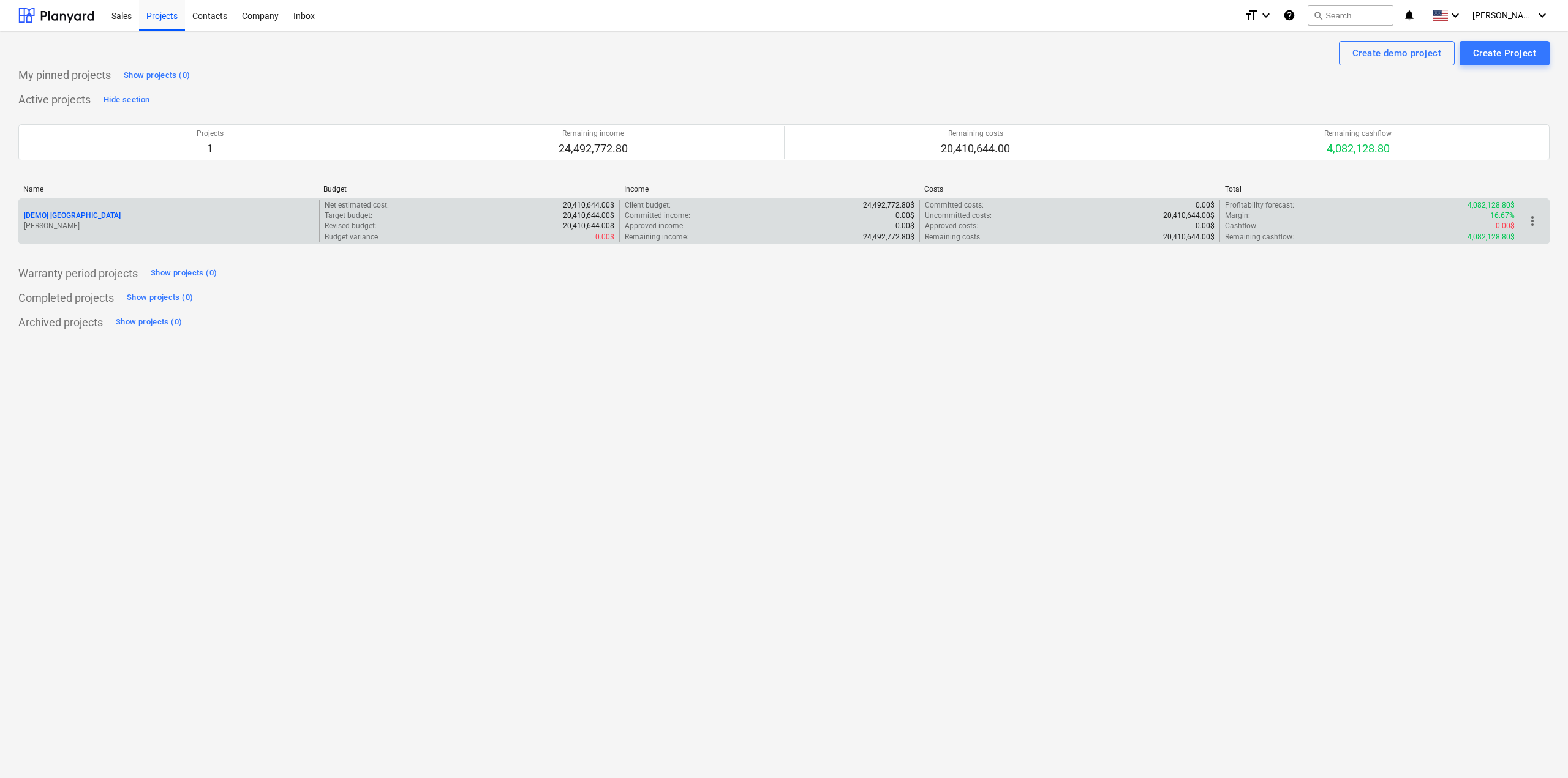
click at [75, 225] on p "[PERSON_NAME]" at bounding box center [169, 226] width 290 height 11
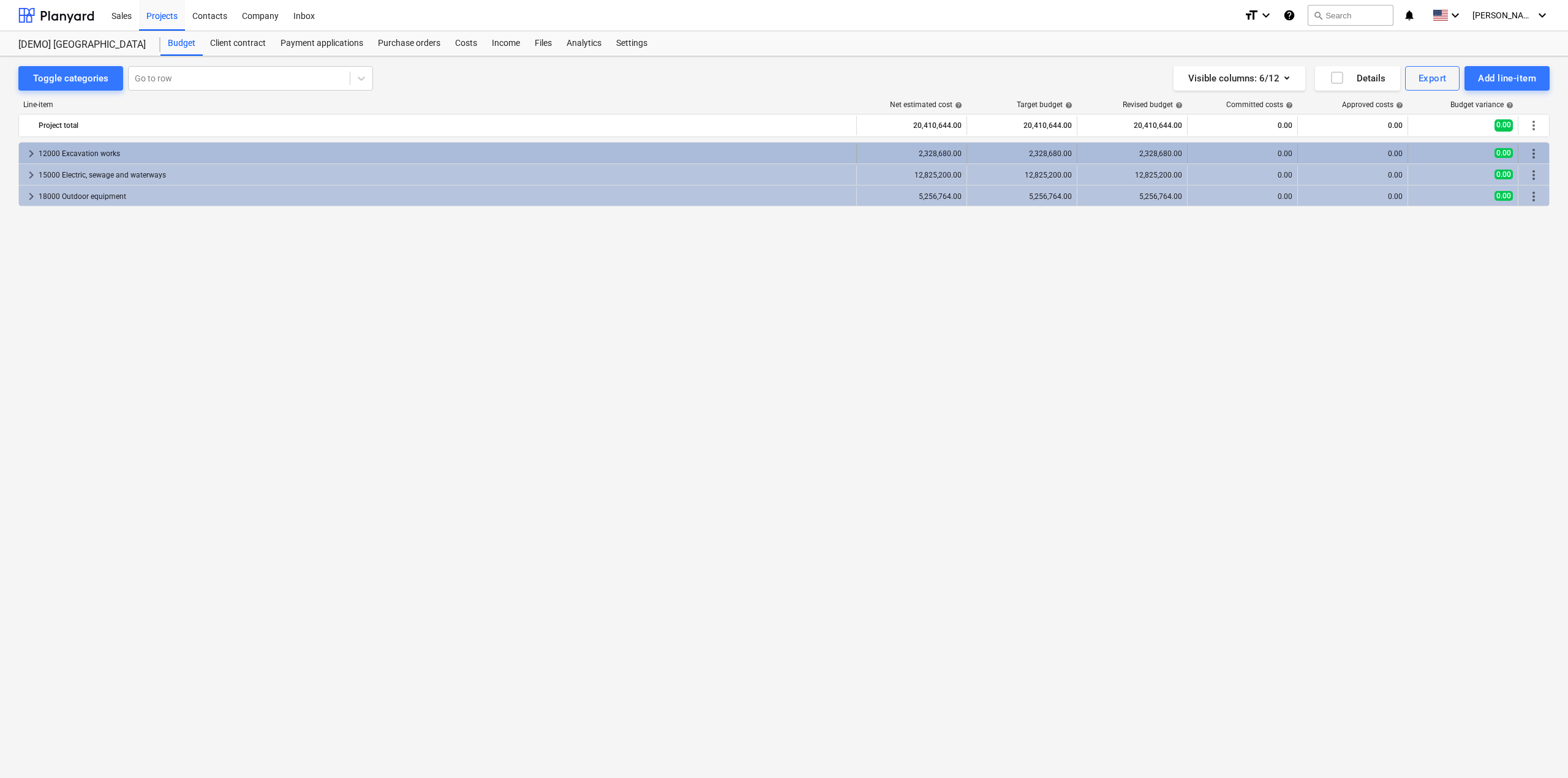
click at [164, 147] on div "12000 Excavation works" at bounding box center [445, 154] width 812 height 20
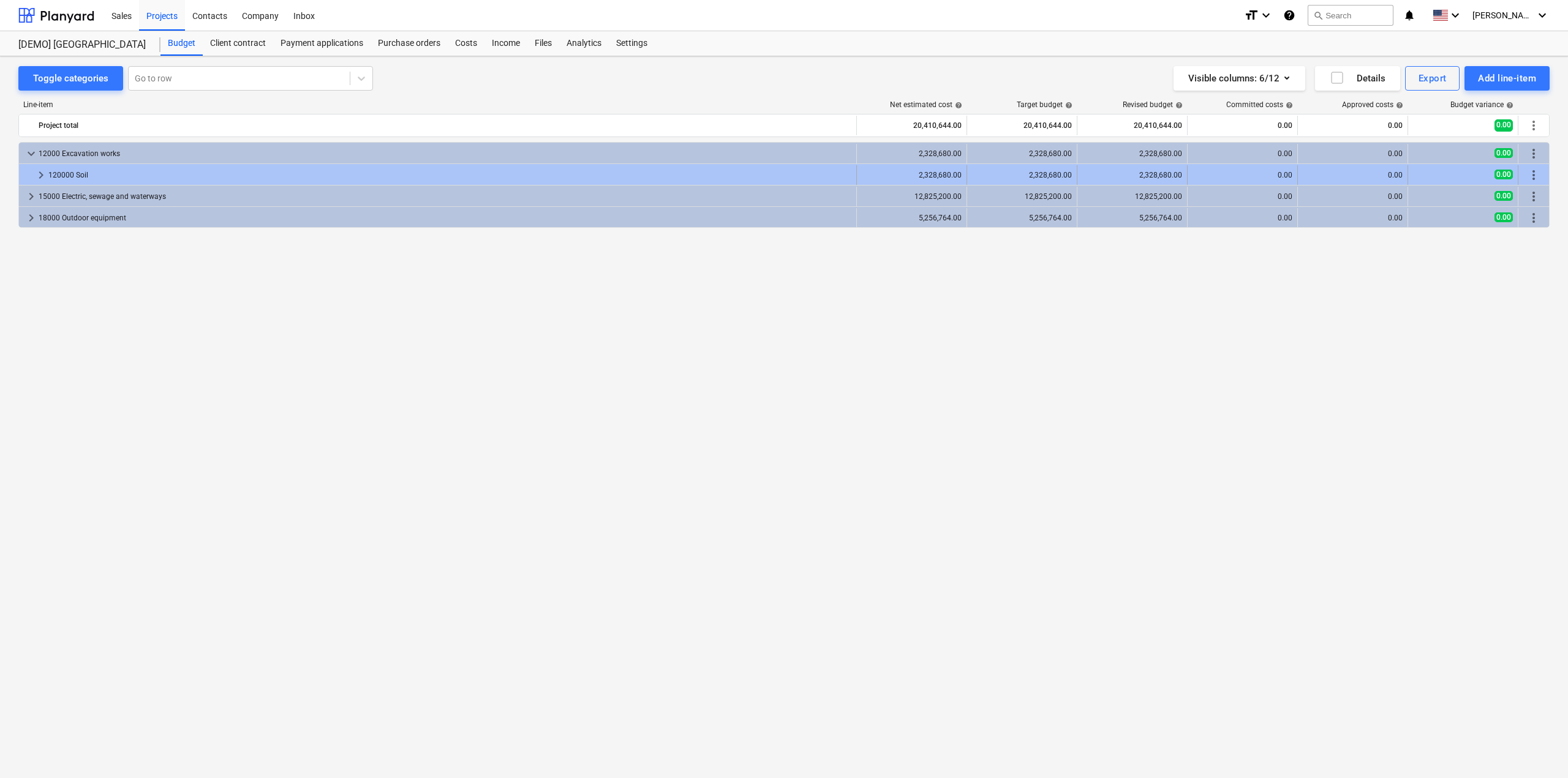
click at [146, 173] on div "120000 Soil" at bounding box center [449, 176] width 802 height 20
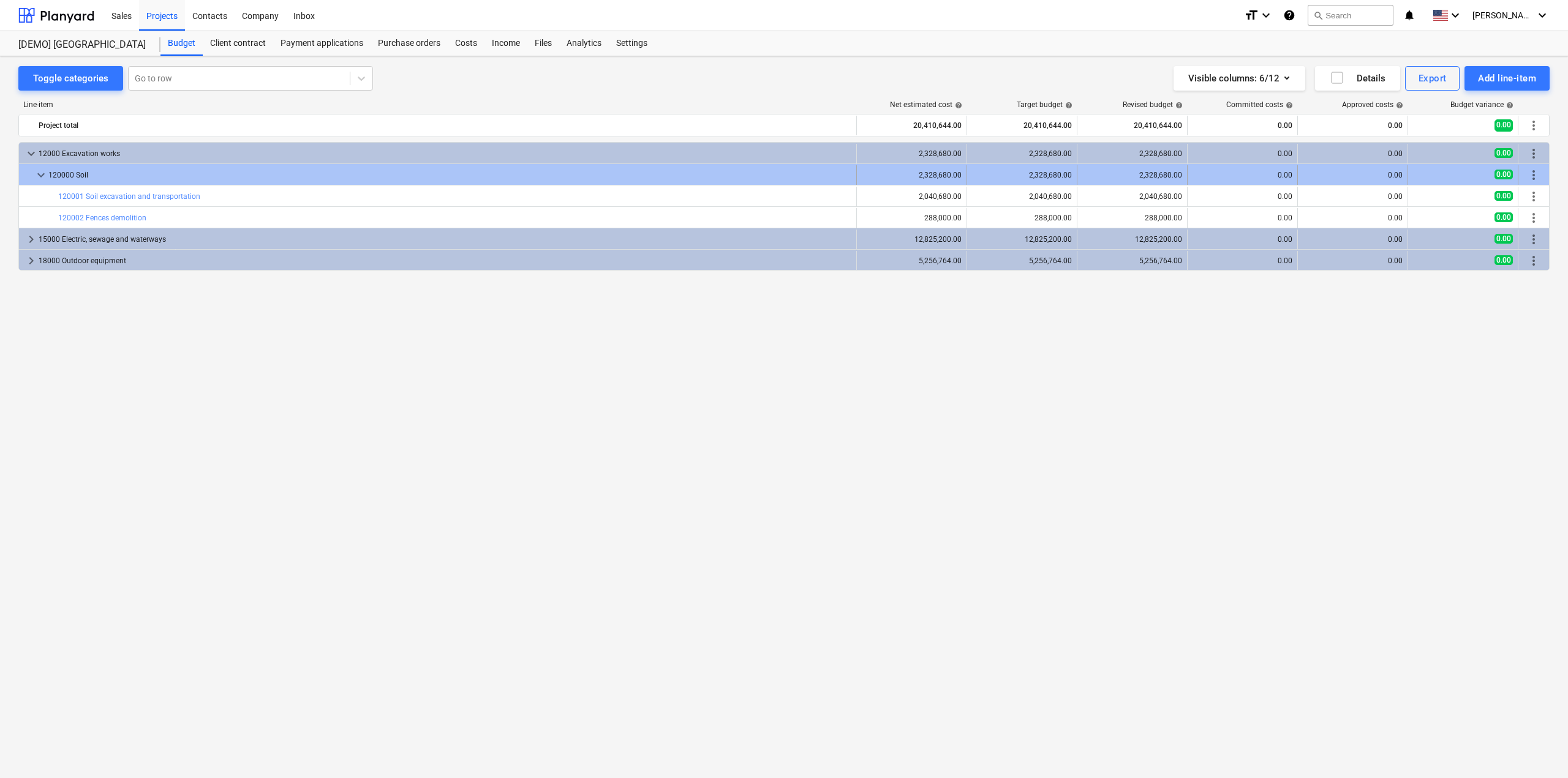
click at [142, 179] on div "120000 Soil" at bounding box center [449, 176] width 802 height 20
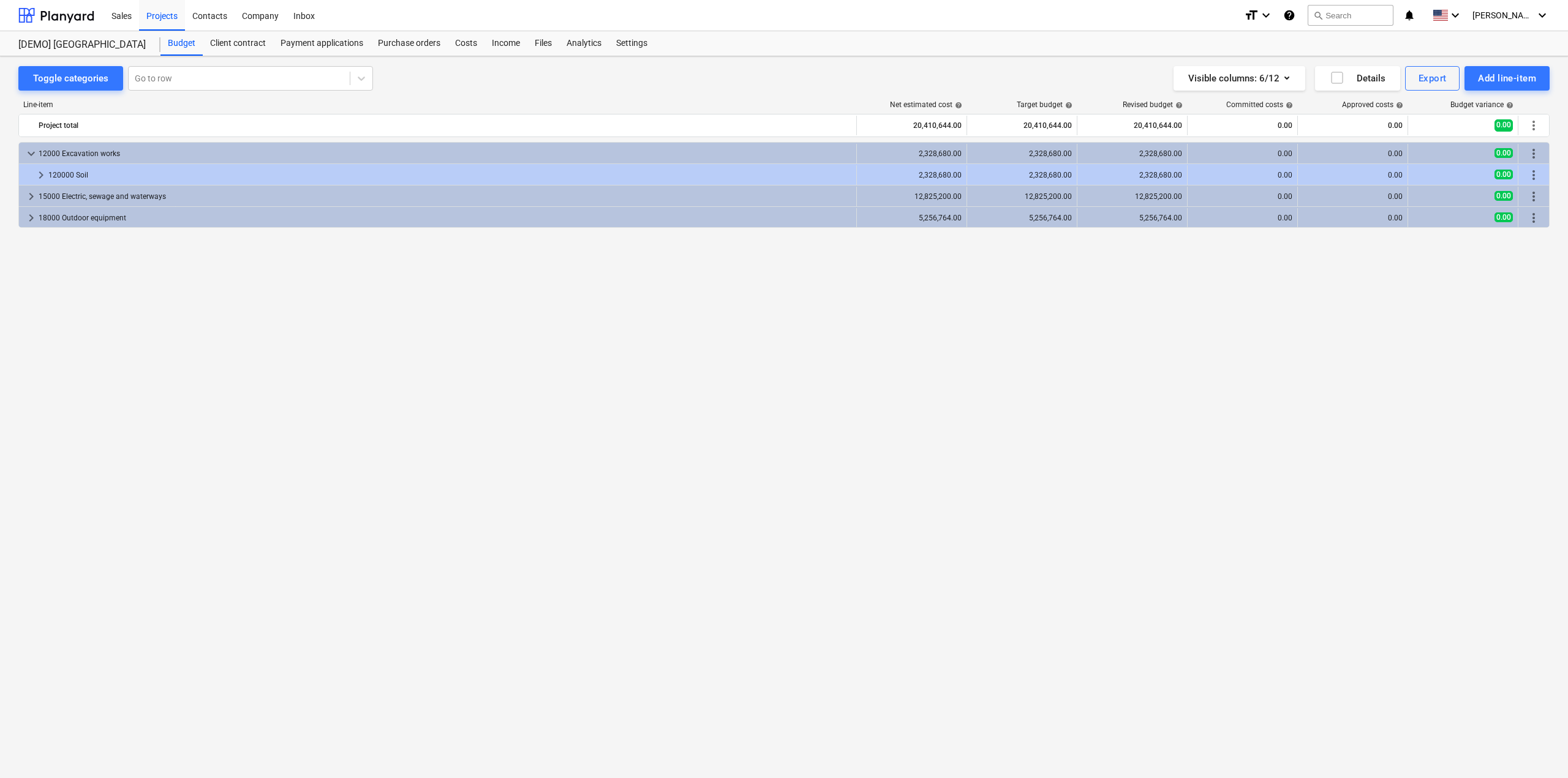
click at [146, 137] on div "Project total 20,410,644.00 20,410,644.00 20,410,644.00 0.00 0.00 0.00 more_vert" at bounding box center [784, 125] width 1531 height 23
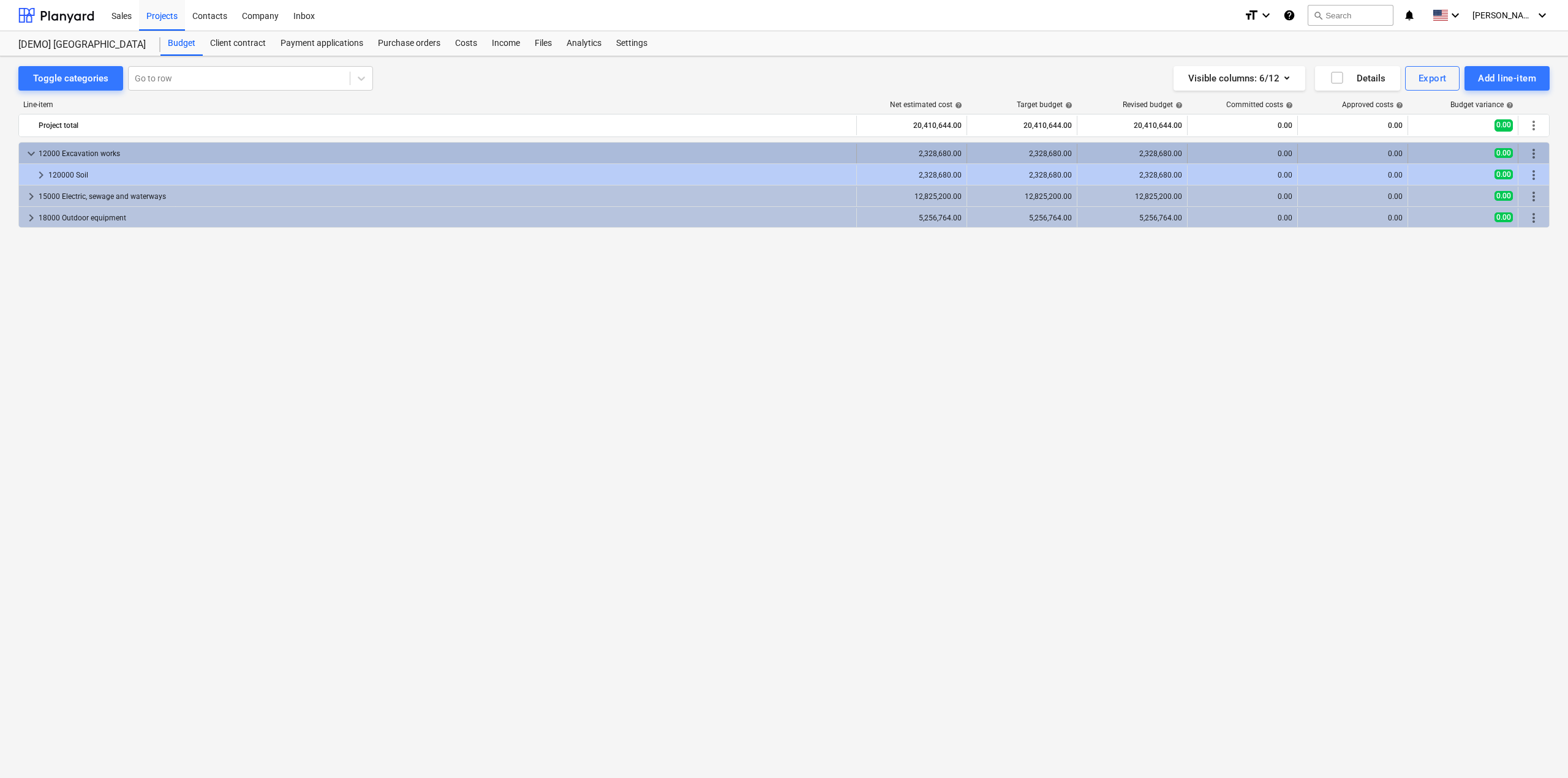
click at [152, 154] on div "12000 Excavation works" at bounding box center [445, 154] width 812 height 20
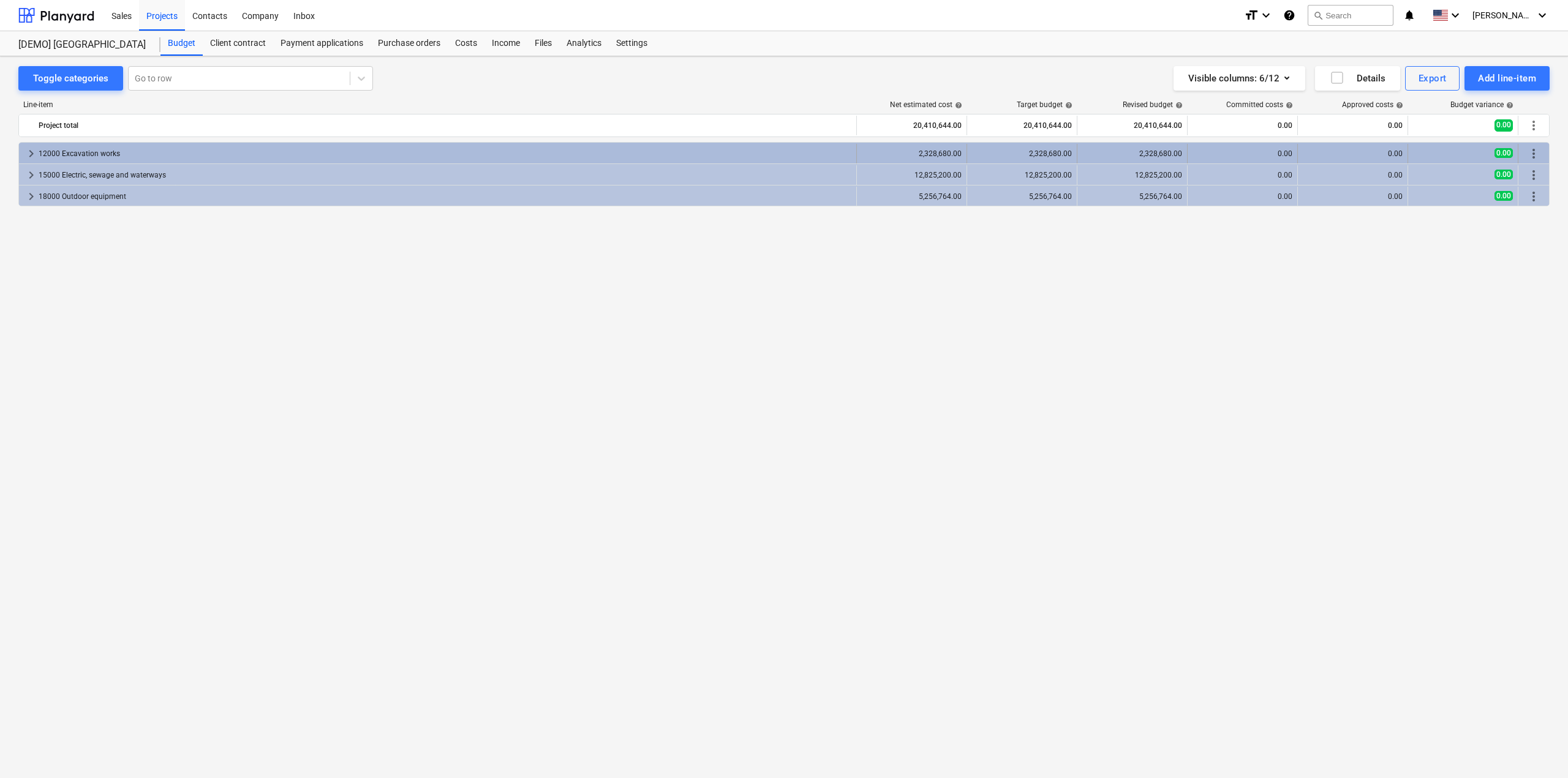
click at [94, 150] on div "12000 Excavation works" at bounding box center [445, 154] width 812 height 20
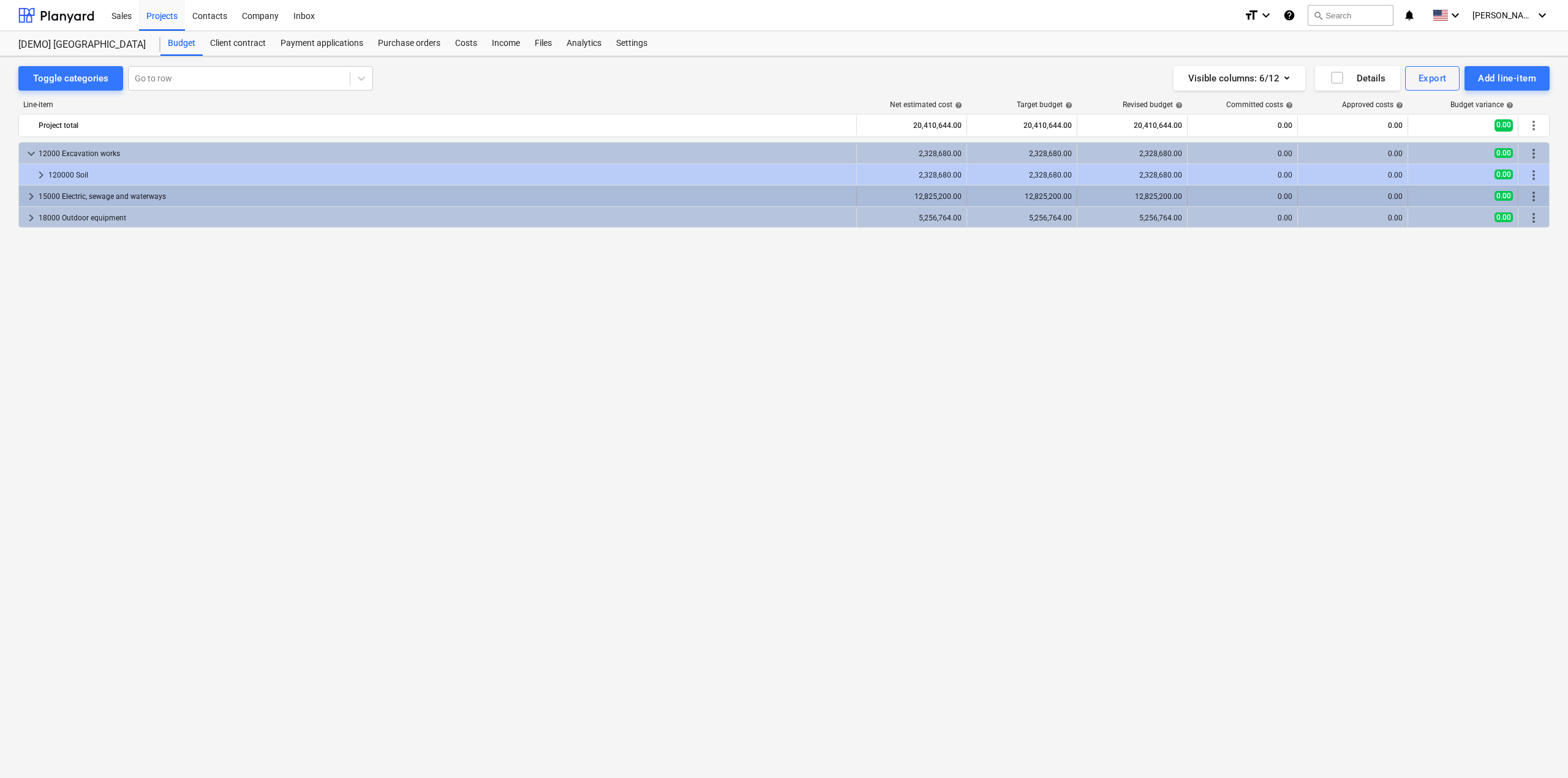
click at [96, 200] on div "15000 Electric, sewage and waterways" at bounding box center [445, 196] width 812 height 20
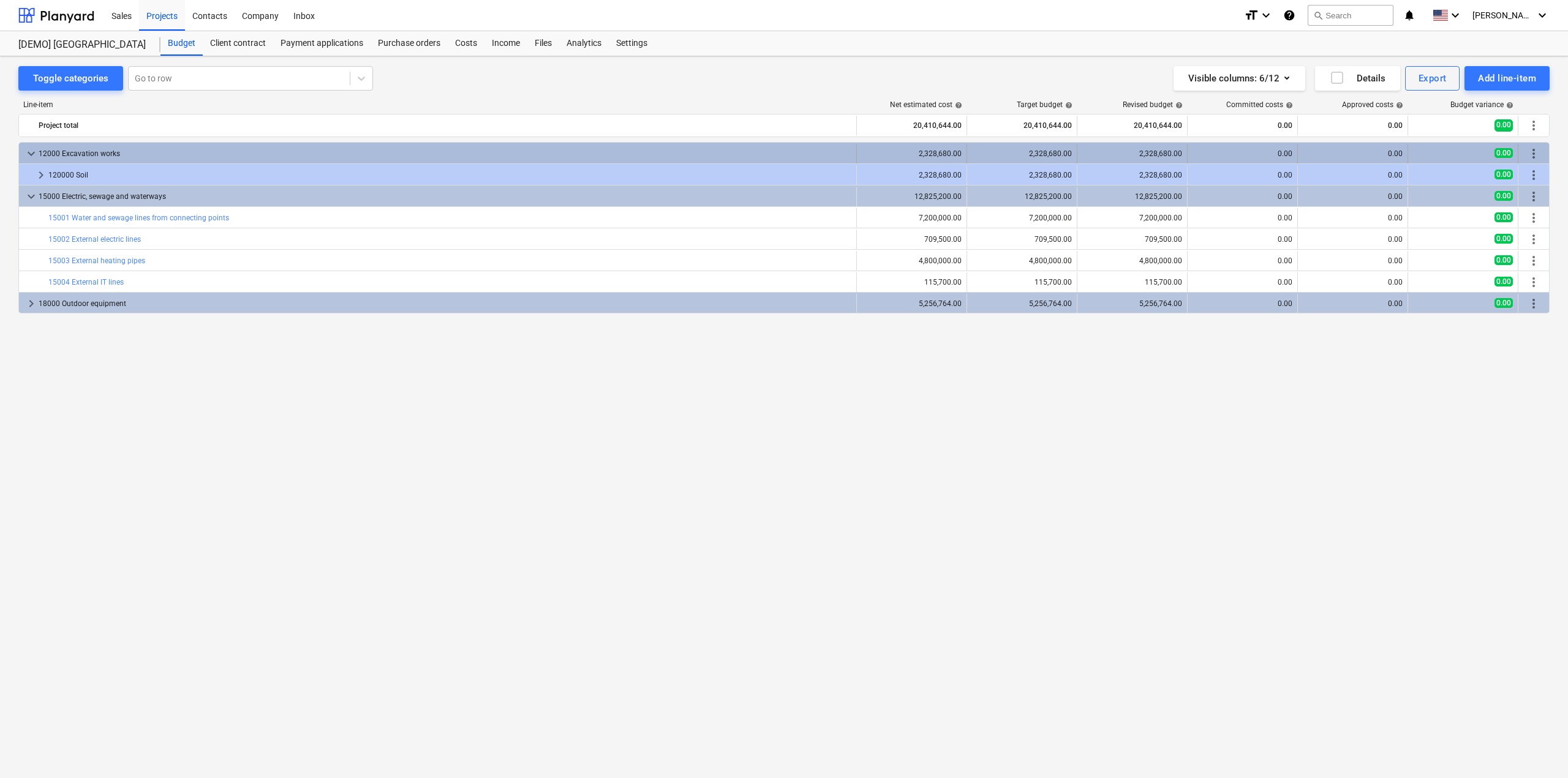
click at [98, 159] on div "12000 Excavation works" at bounding box center [445, 154] width 812 height 20
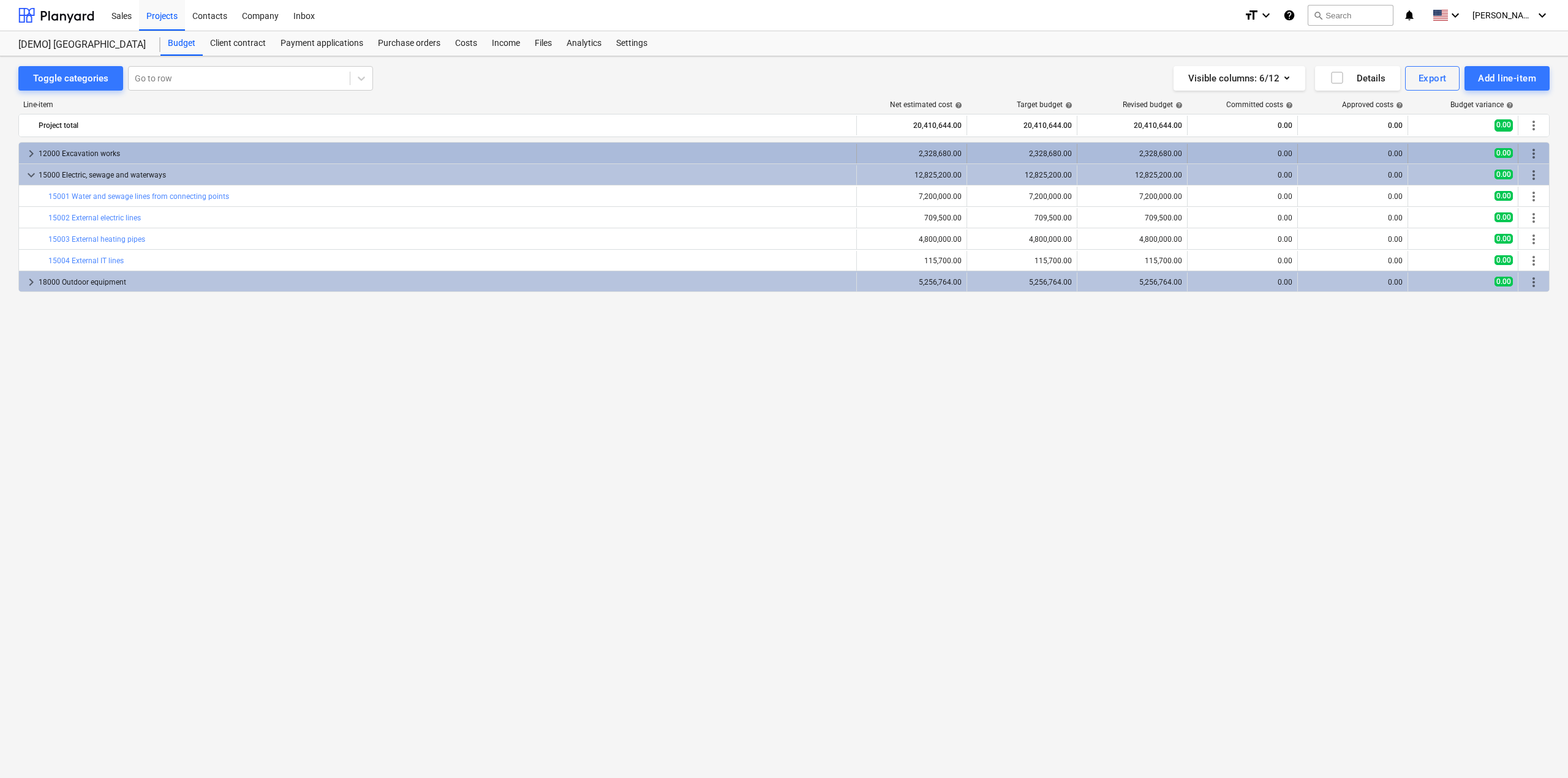
click at [113, 149] on div "12000 Excavation works" at bounding box center [445, 154] width 812 height 20
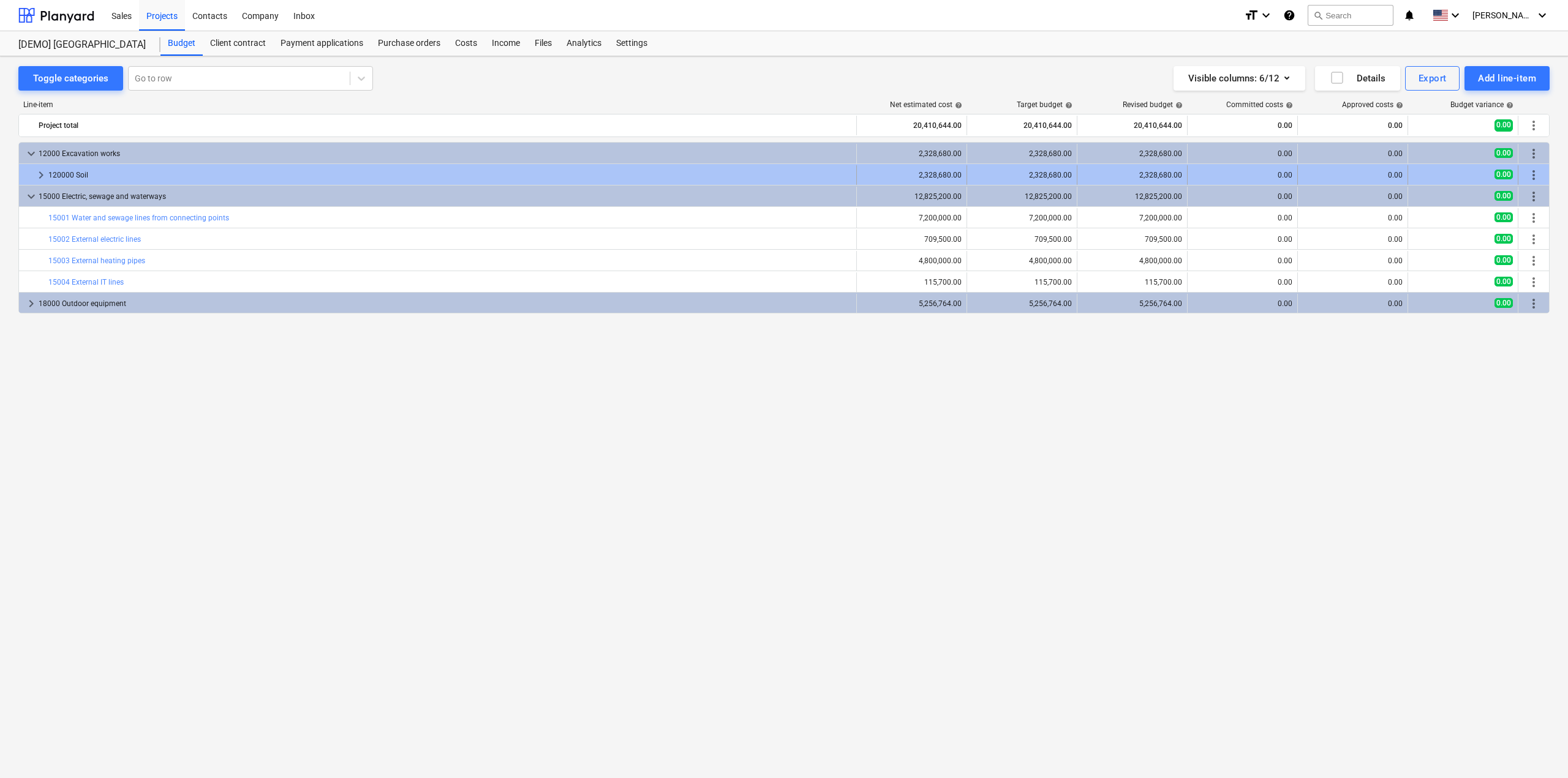
click at [127, 173] on div "120000 Soil" at bounding box center [449, 176] width 802 height 20
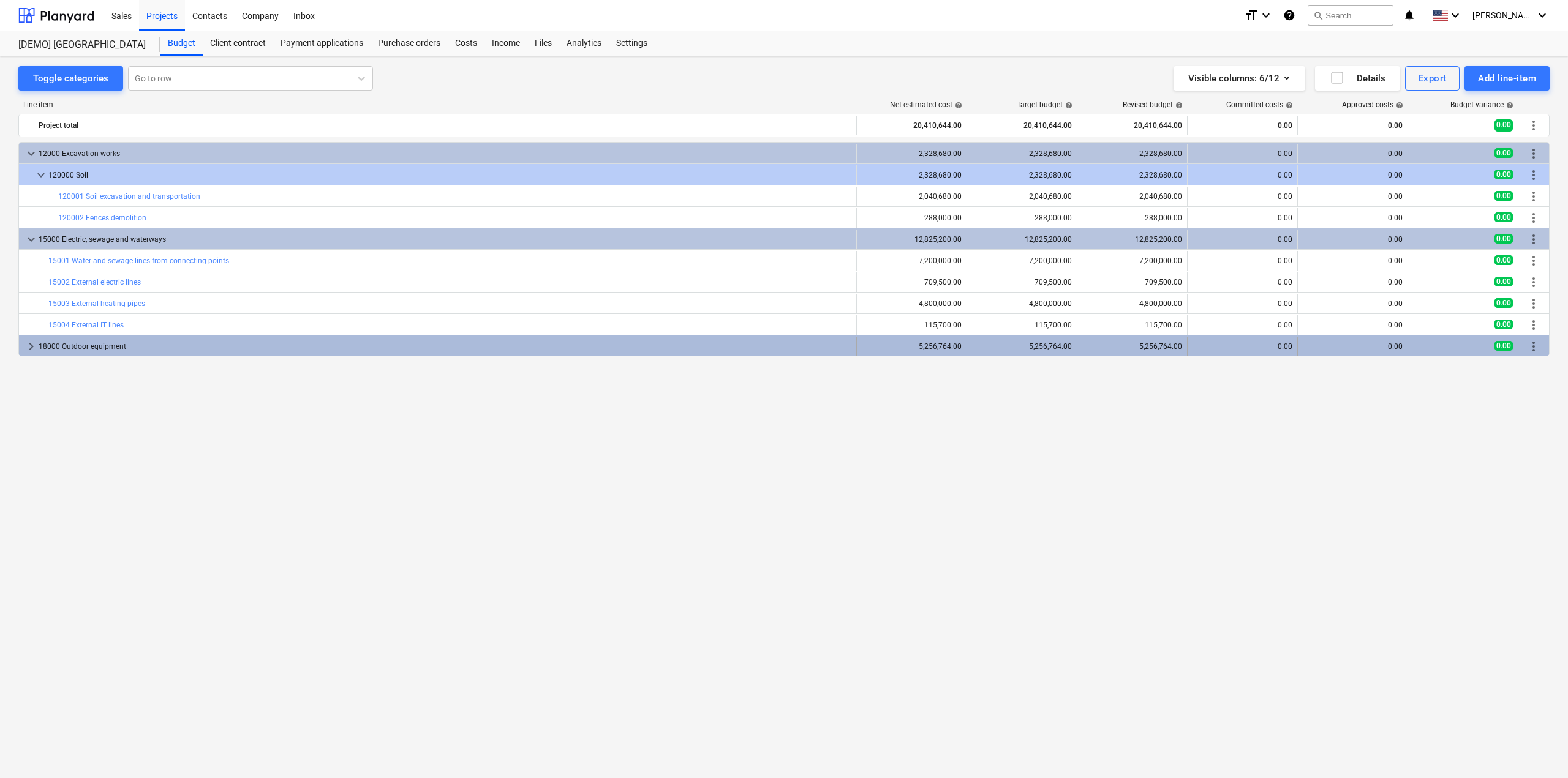
click at [156, 343] on div "18000 Outdoor equipment" at bounding box center [445, 347] width 812 height 20
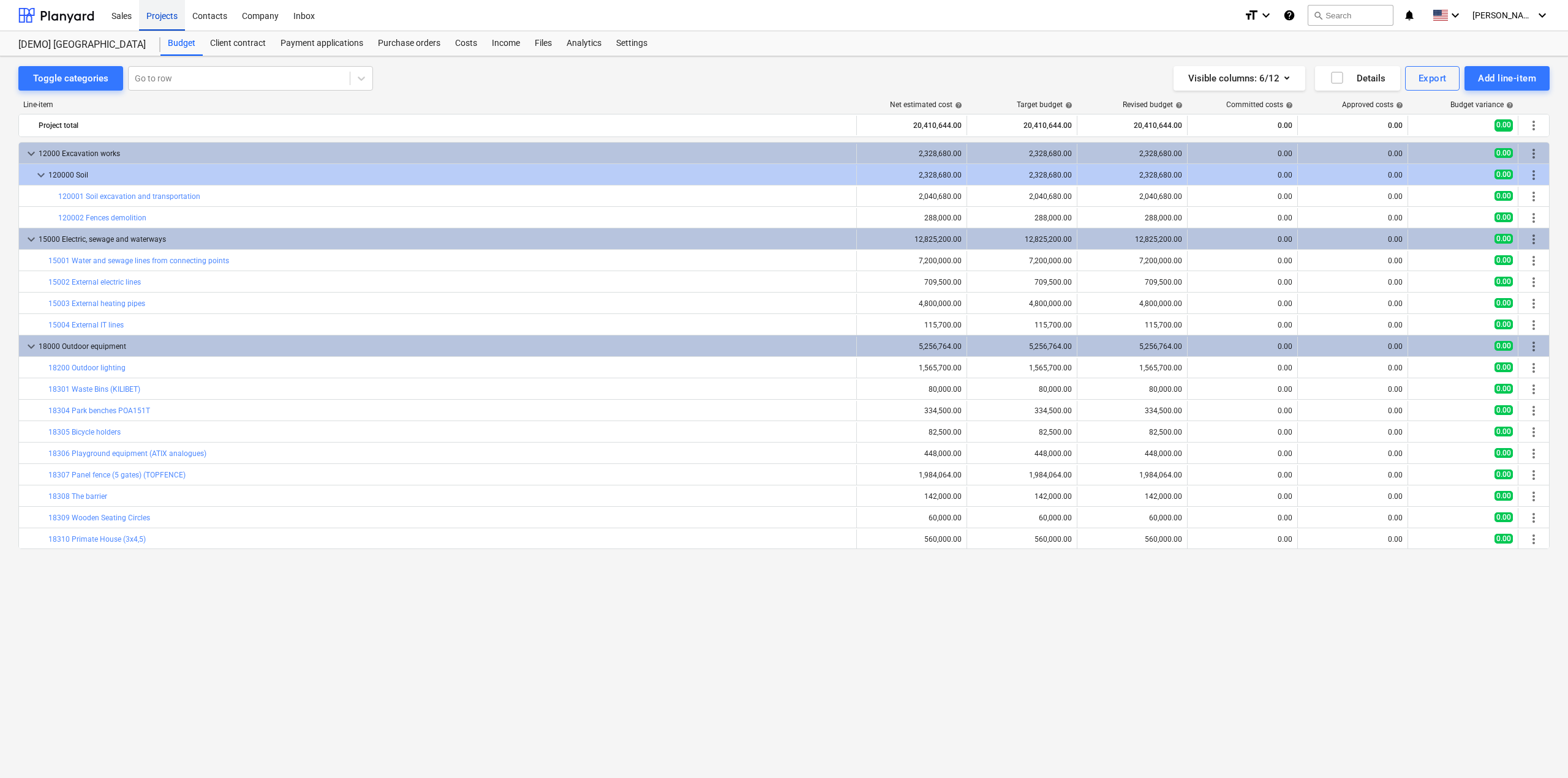
click at [175, 26] on div "Projects" at bounding box center [161, 14] width 46 height 32
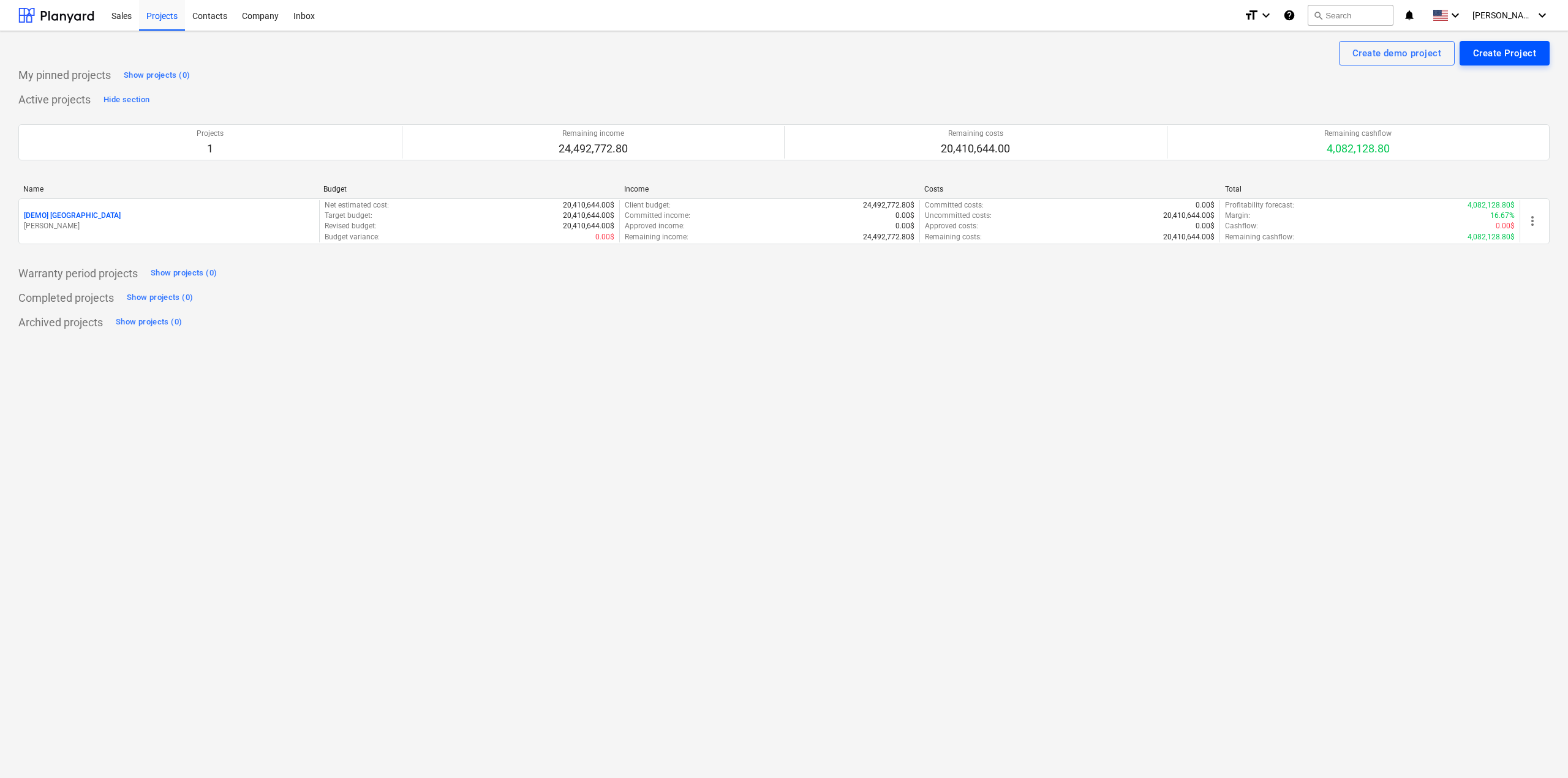
click at [1504, 50] on div "Create Project" at bounding box center [1504, 53] width 63 height 16
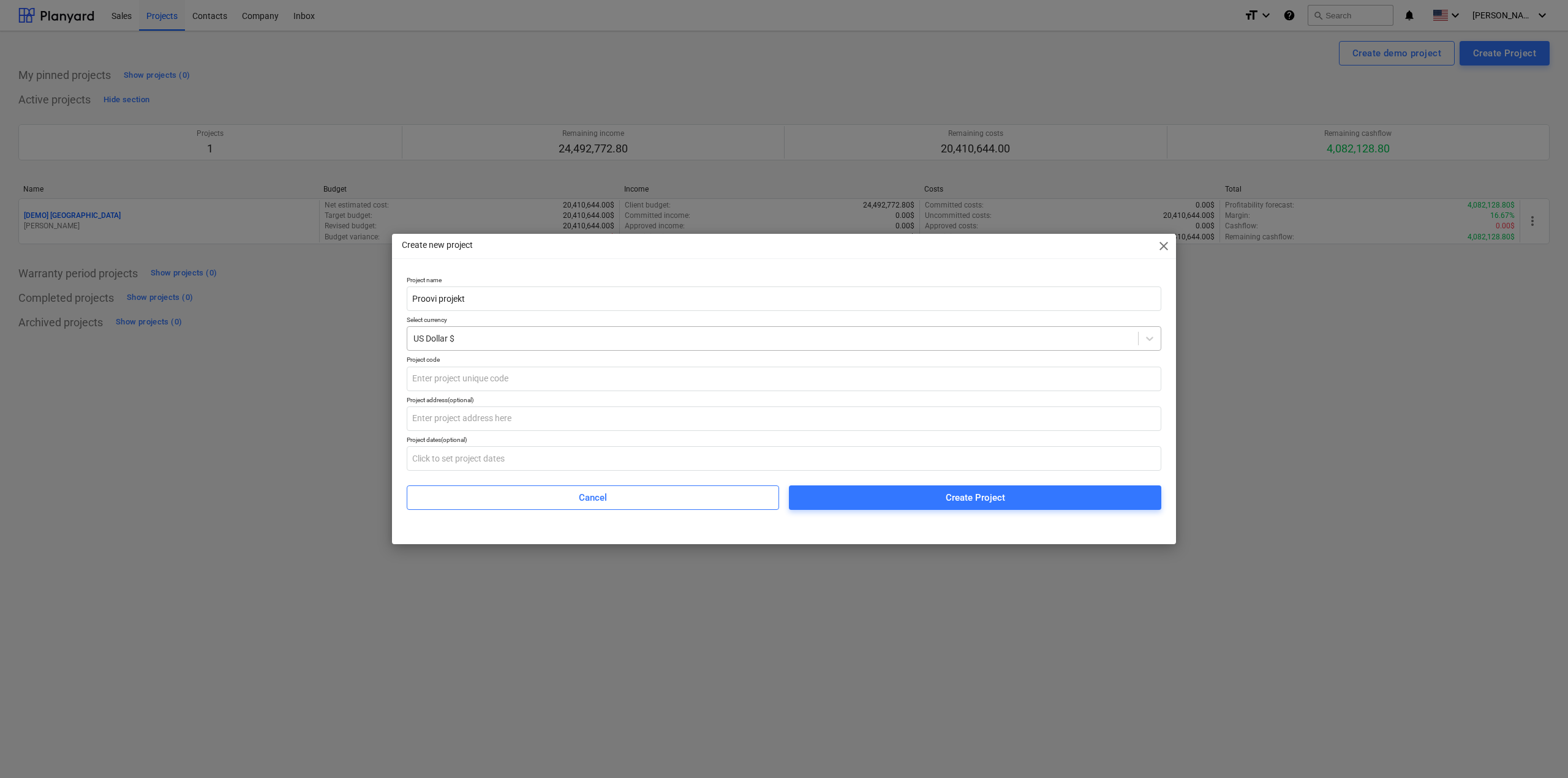
type input "Proovi projekt"
click at [730, 343] on div at bounding box center [773, 339] width 719 height 13
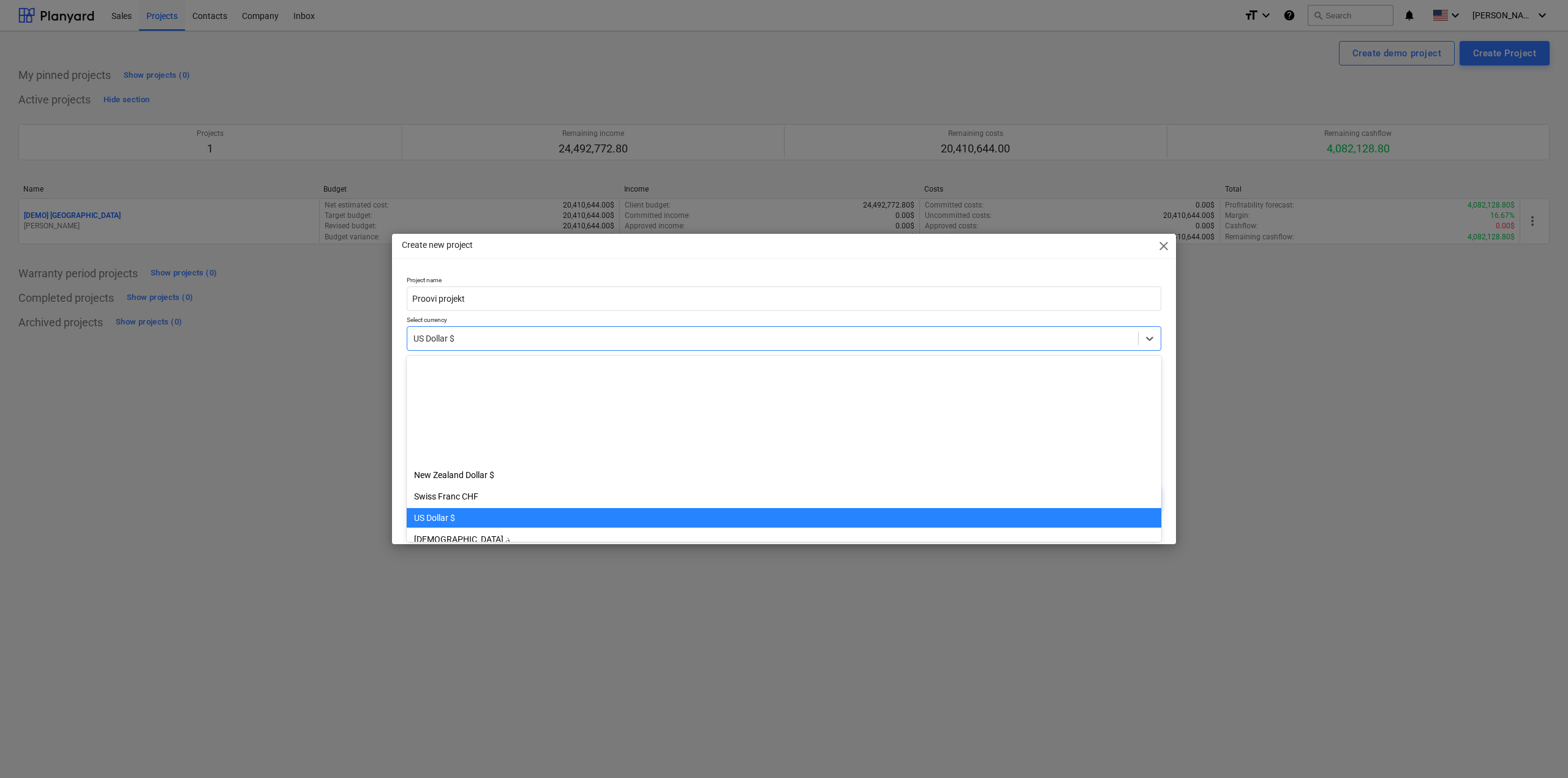
scroll to position [150, 0]
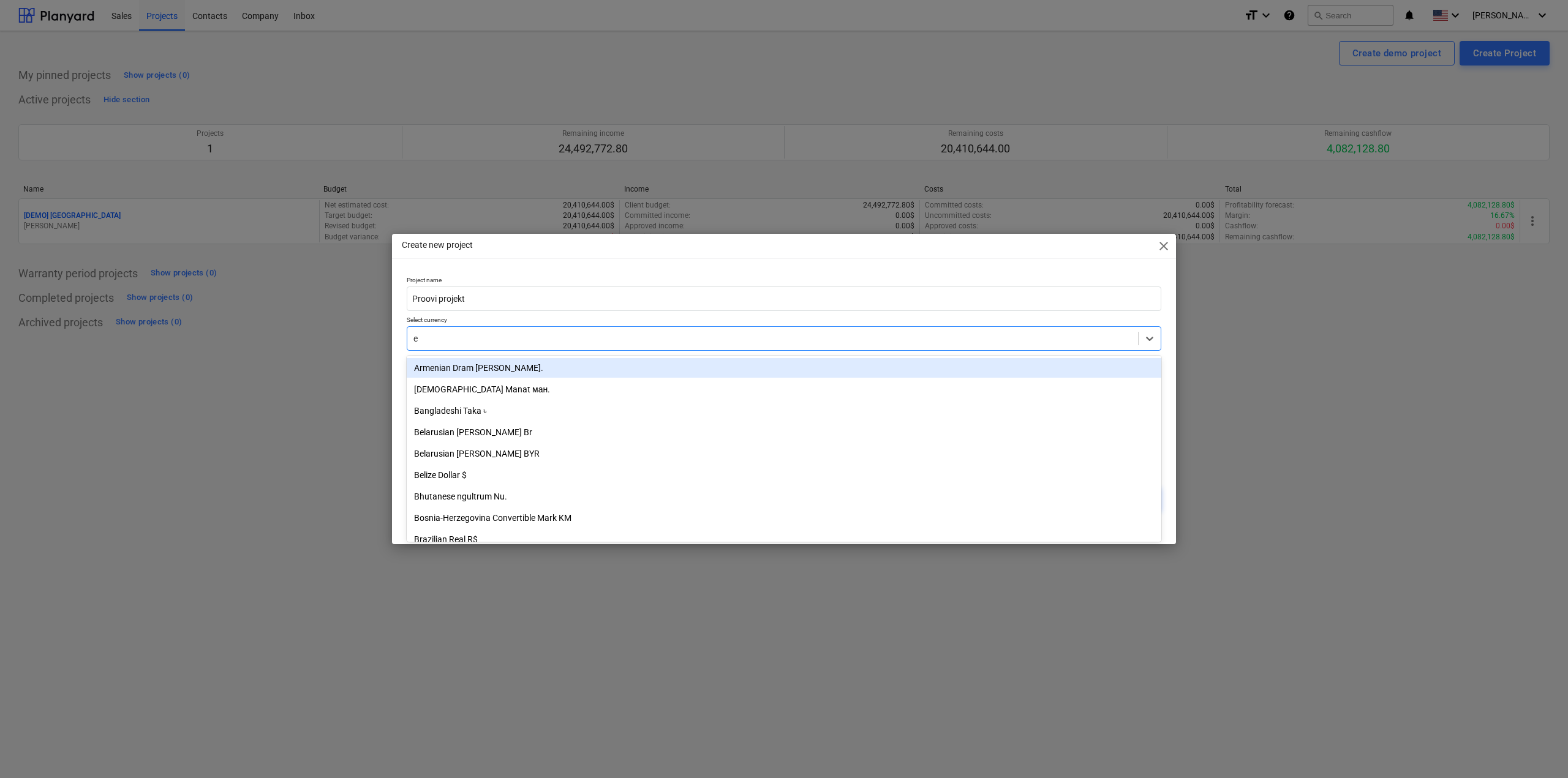
type input "eu"
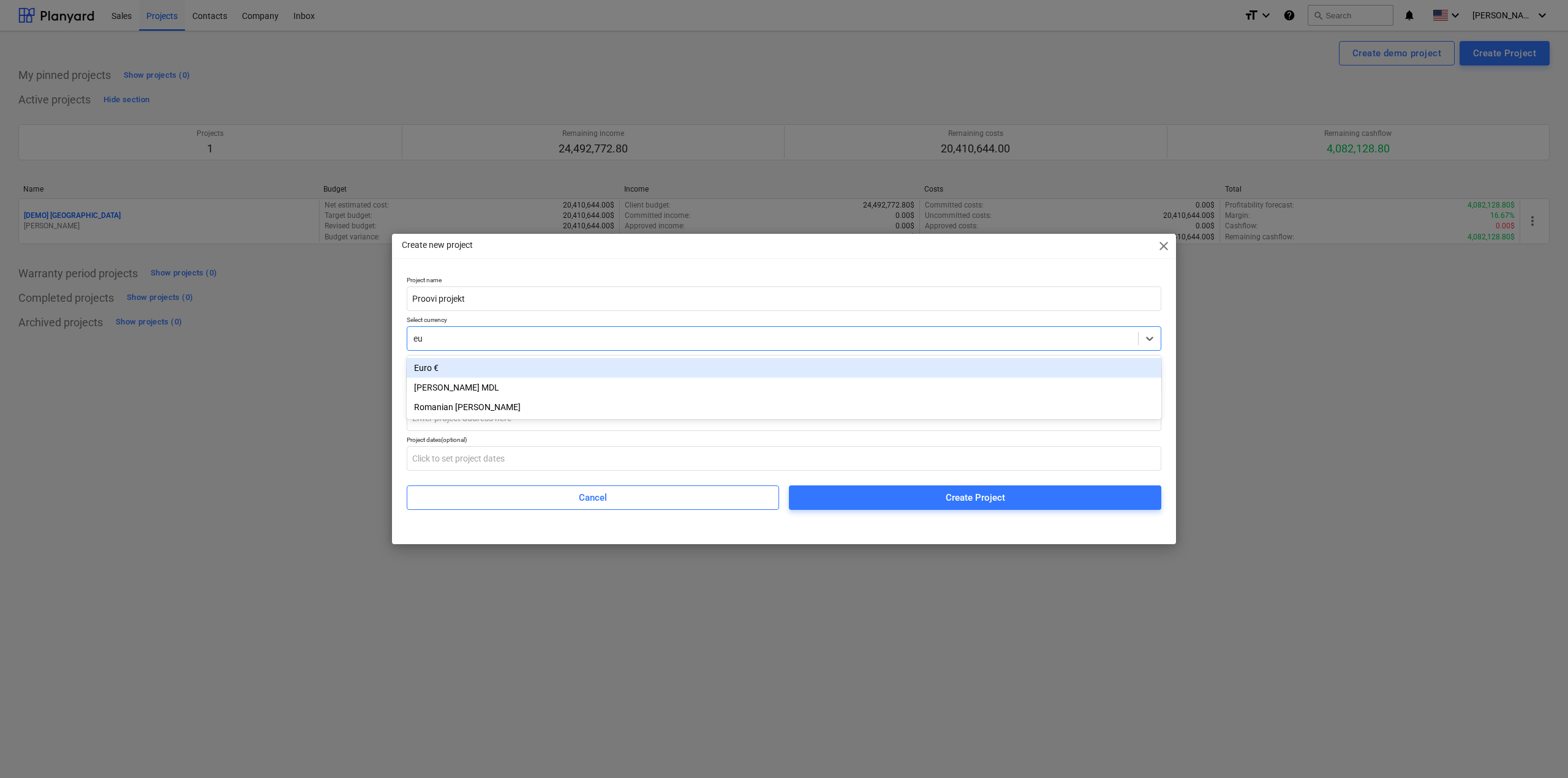
click at [590, 375] on div "Euro €" at bounding box center [784, 368] width 755 height 20
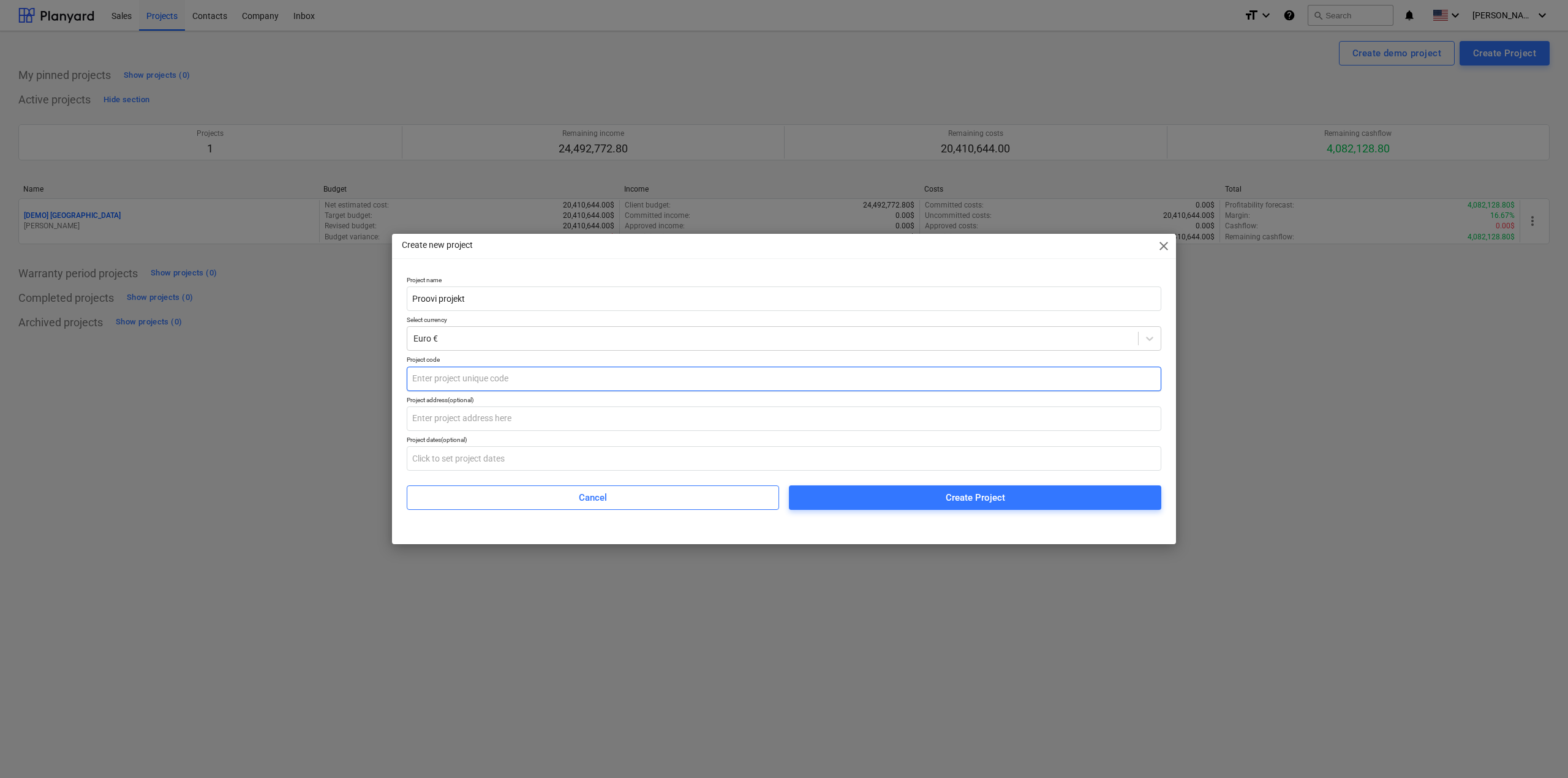
click at [544, 386] on input "text" at bounding box center [784, 378] width 755 height 24
type input "123"
click at [474, 421] on input "text" at bounding box center [784, 418] width 755 height 24
type input "Krunta"
click at [1002, 491] on div "Create Project" at bounding box center [975, 498] width 59 height 16
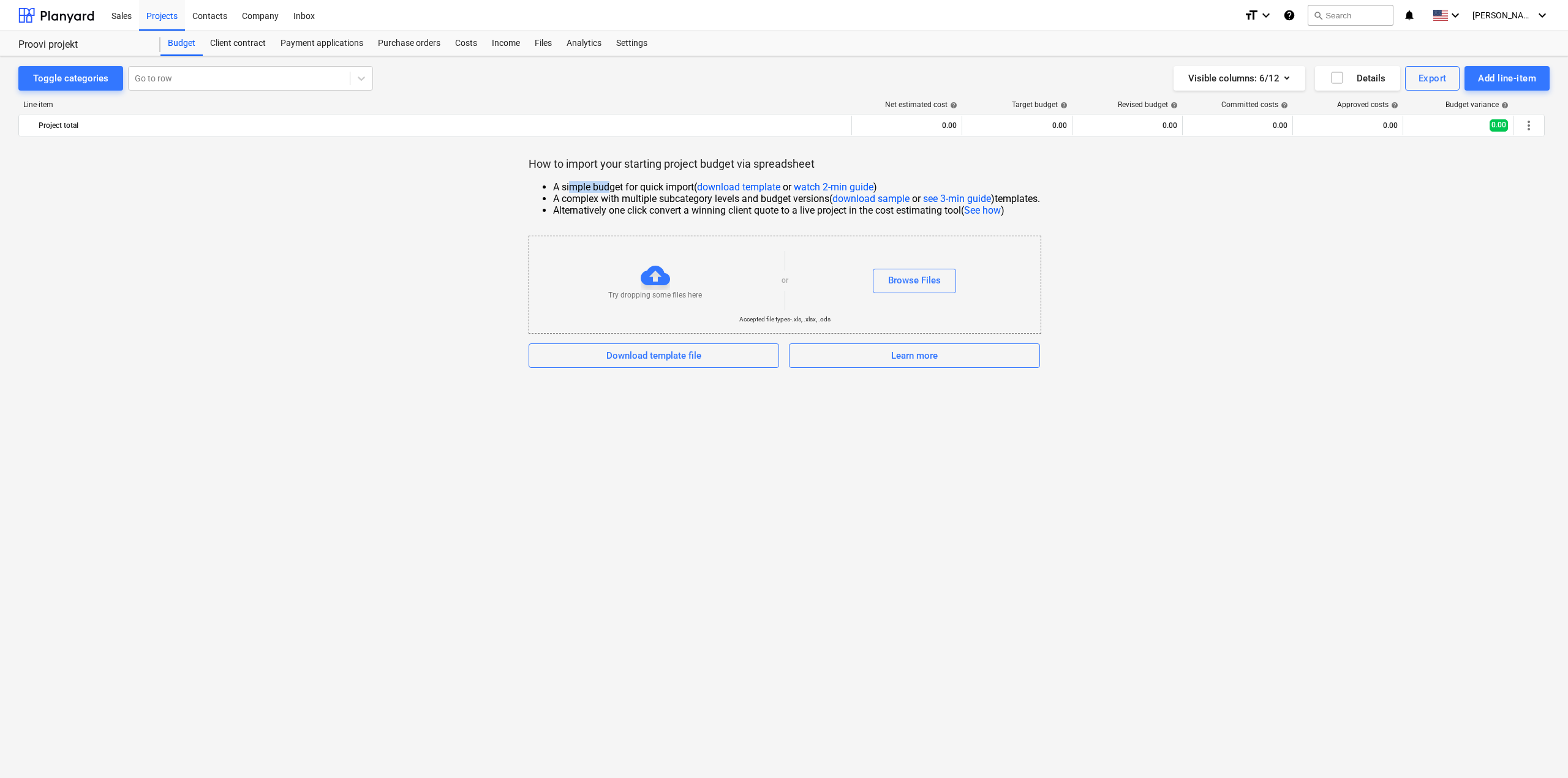
drag, startPoint x: 564, startPoint y: 179, endPoint x: 607, endPoint y: 179, distance: 43.0
click at [605, 179] on div "How to import your starting project budget via spreadsheet A simple budget for …" at bounding box center [784, 262] width 1531 height 212
drag, startPoint x: 607, startPoint y: 179, endPoint x: 656, endPoint y: 178, distance: 49.0
click at [656, 178] on div "How to import your starting project budget via spreadsheet A simple budget for …" at bounding box center [784, 262] width 1531 height 212
drag, startPoint x: 583, startPoint y: 196, endPoint x: 804, endPoint y: 197, distance: 221.0
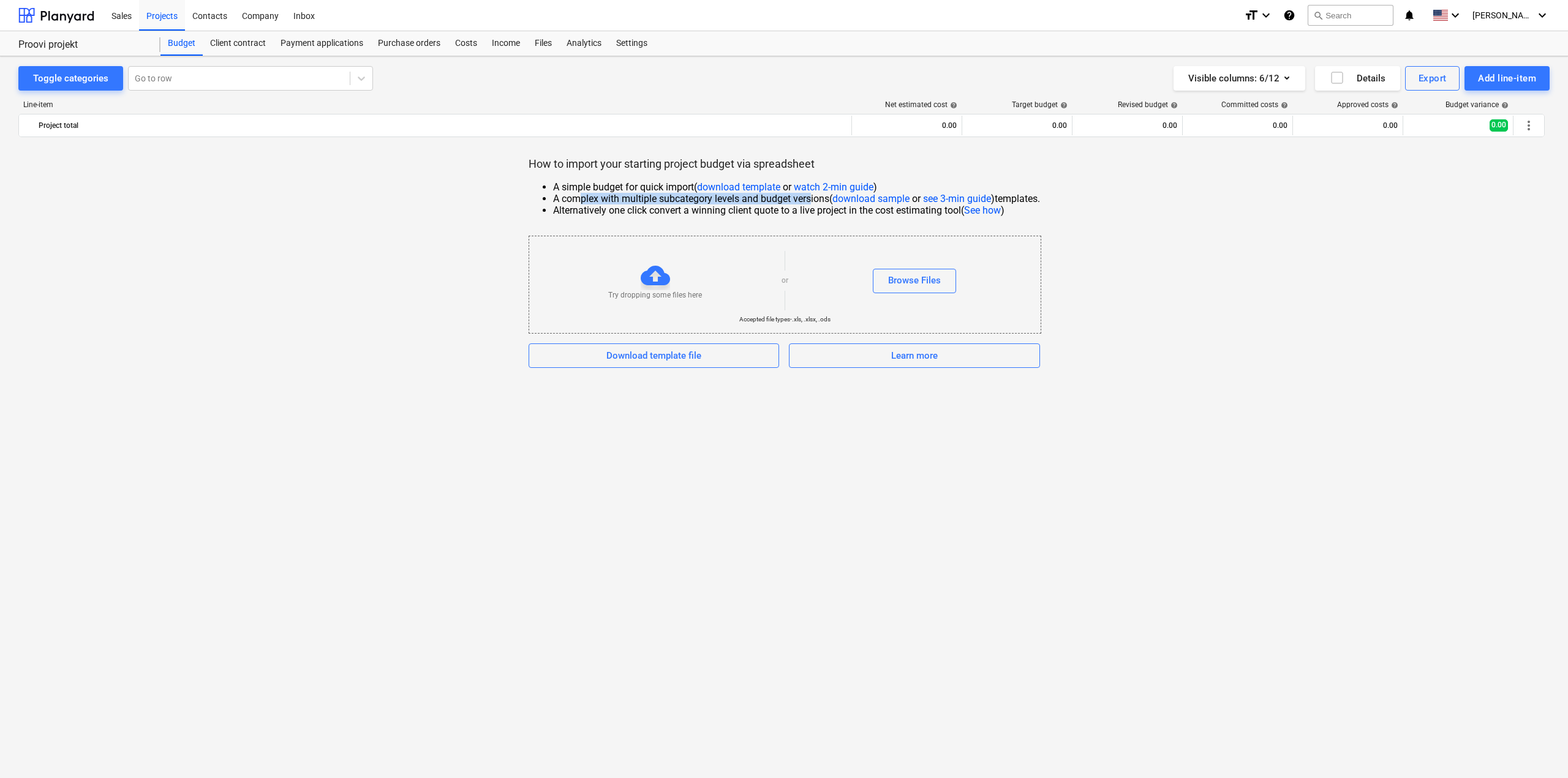
click at [804, 197] on li "A complex with multiple subcategory levels and budget versions ( download sampl…" at bounding box center [796, 198] width 487 height 12
click at [893, 198] on link "download sample" at bounding box center [871, 198] width 77 height 12
click at [1524, 14] on span "[PERSON_NAME]" at bounding box center [1502, 15] width 61 height 10
click at [1500, 67] on div "Log out" at bounding box center [1513, 68] width 74 height 20
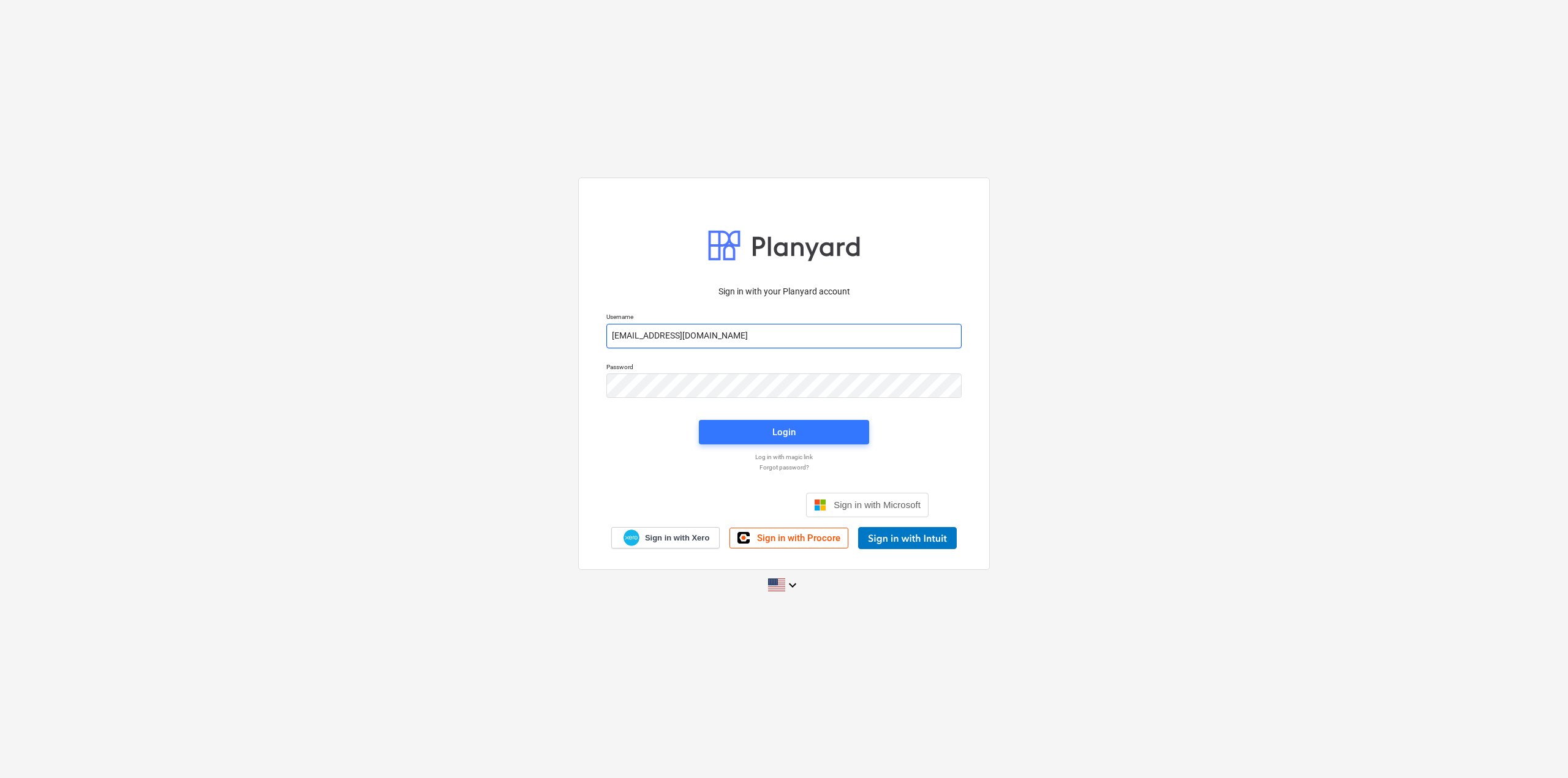
click at [638, 339] on input "[EMAIL_ADDRESS][DOMAIN_NAME]" at bounding box center [784, 336] width 355 height 24
type input "kkuuse+1@gmail.com"
click at [682, 372] on p "Password" at bounding box center [784, 368] width 355 height 11
click at [681, 373] on p "Password" at bounding box center [784, 368] width 355 height 11
click at [550, 395] on div "Sign in with your Planyard account Username kkuuse+1@gmail.com Password Login L…" at bounding box center [784, 388] width 1568 height 442
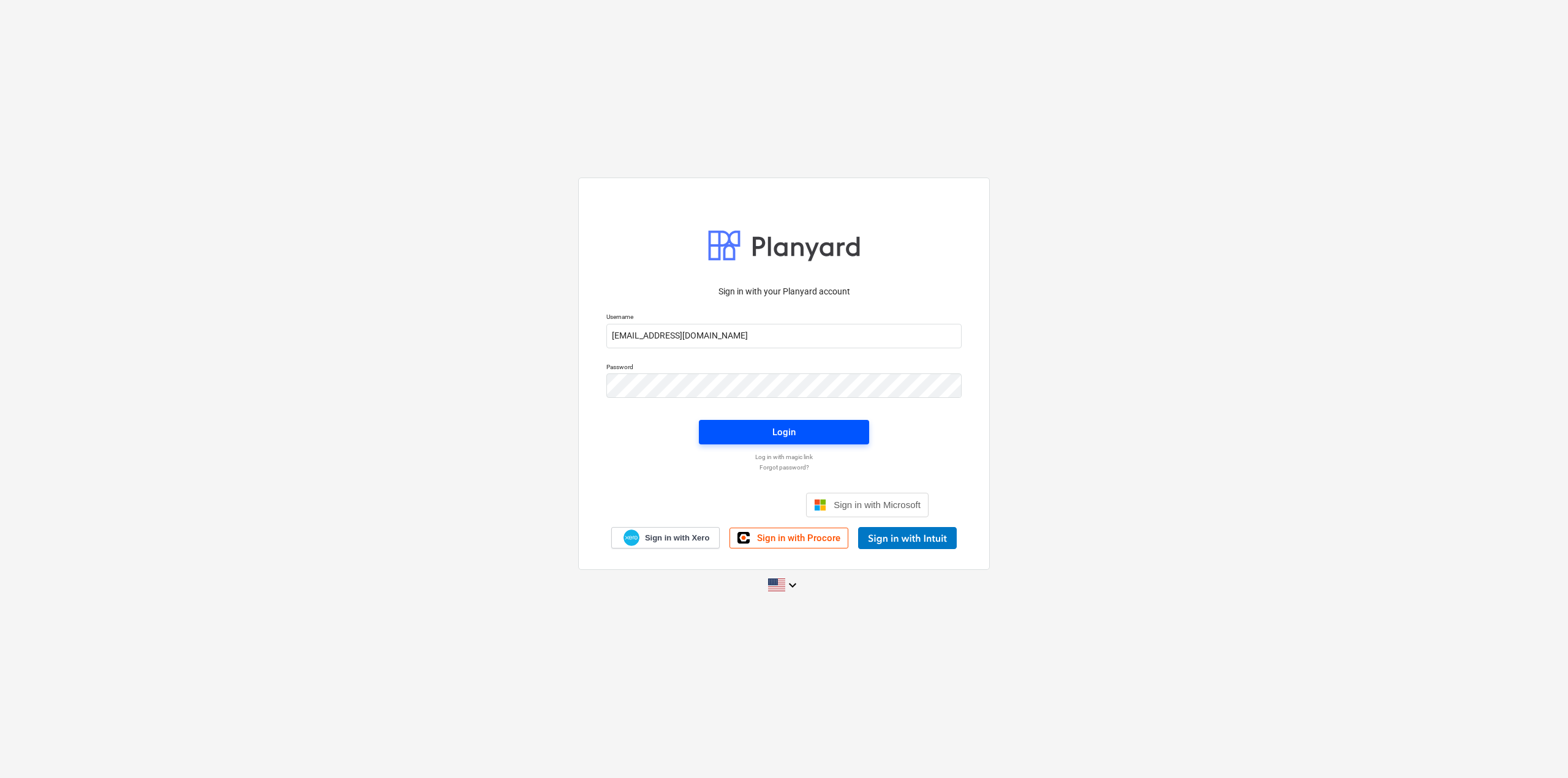
click at [854, 439] on button "Login" at bounding box center [784, 431] width 170 height 24
